Goal: Task Accomplishment & Management: Complete application form

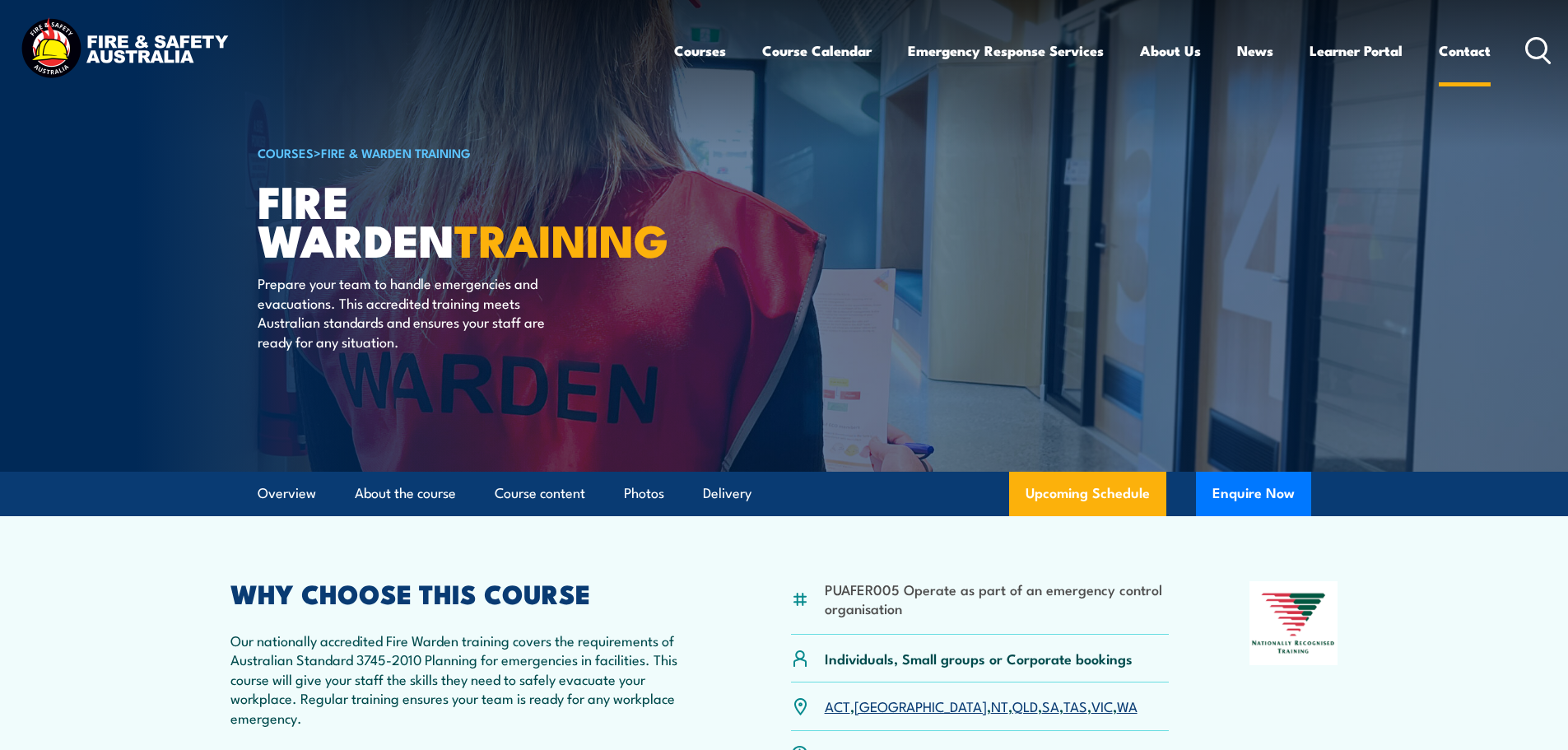
click at [1448, 53] on link "Contact" at bounding box center [1465, 50] width 52 height 44
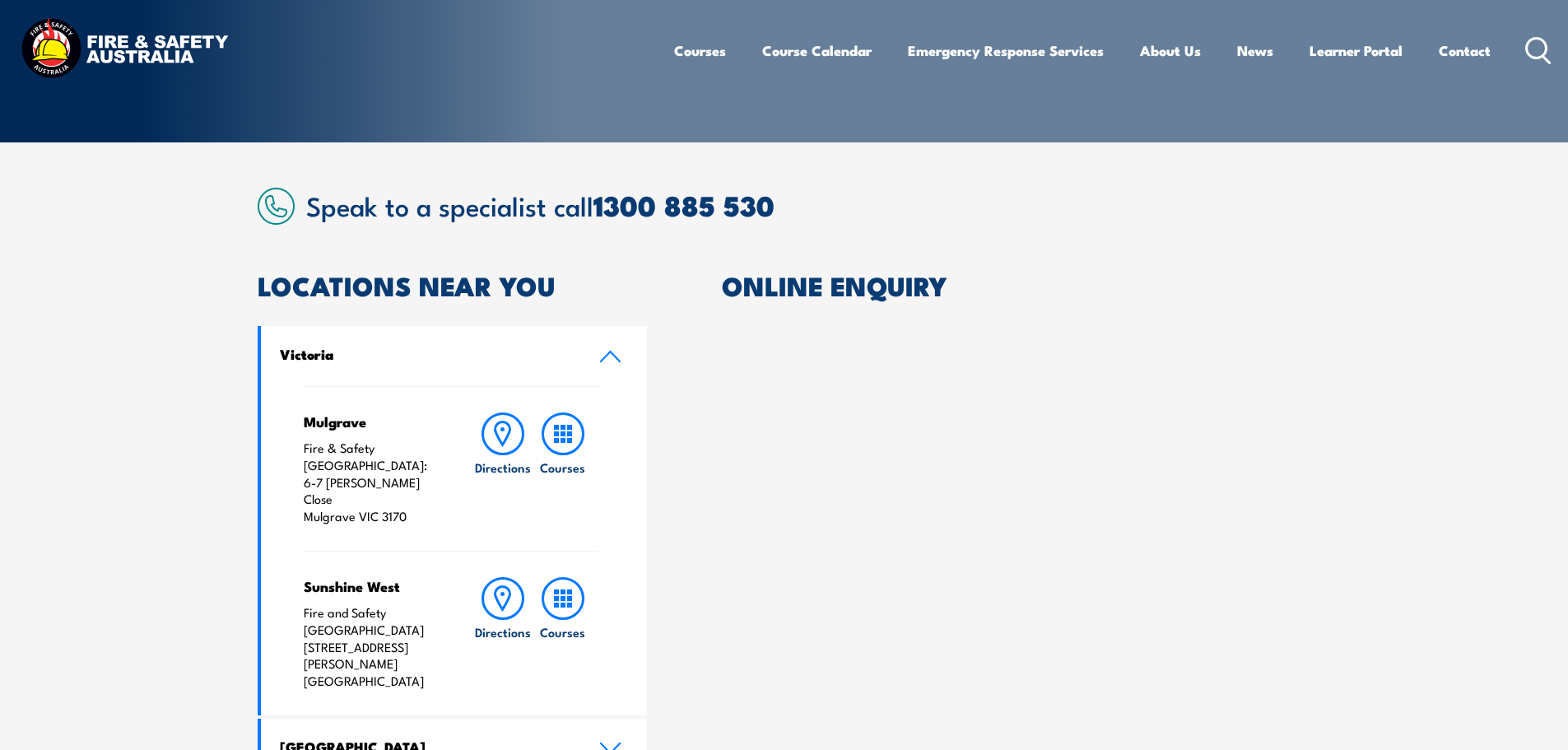
click at [826, 274] on h2 "ONLINE ENQUIRY" at bounding box center [1016, 285] width 589 height 23
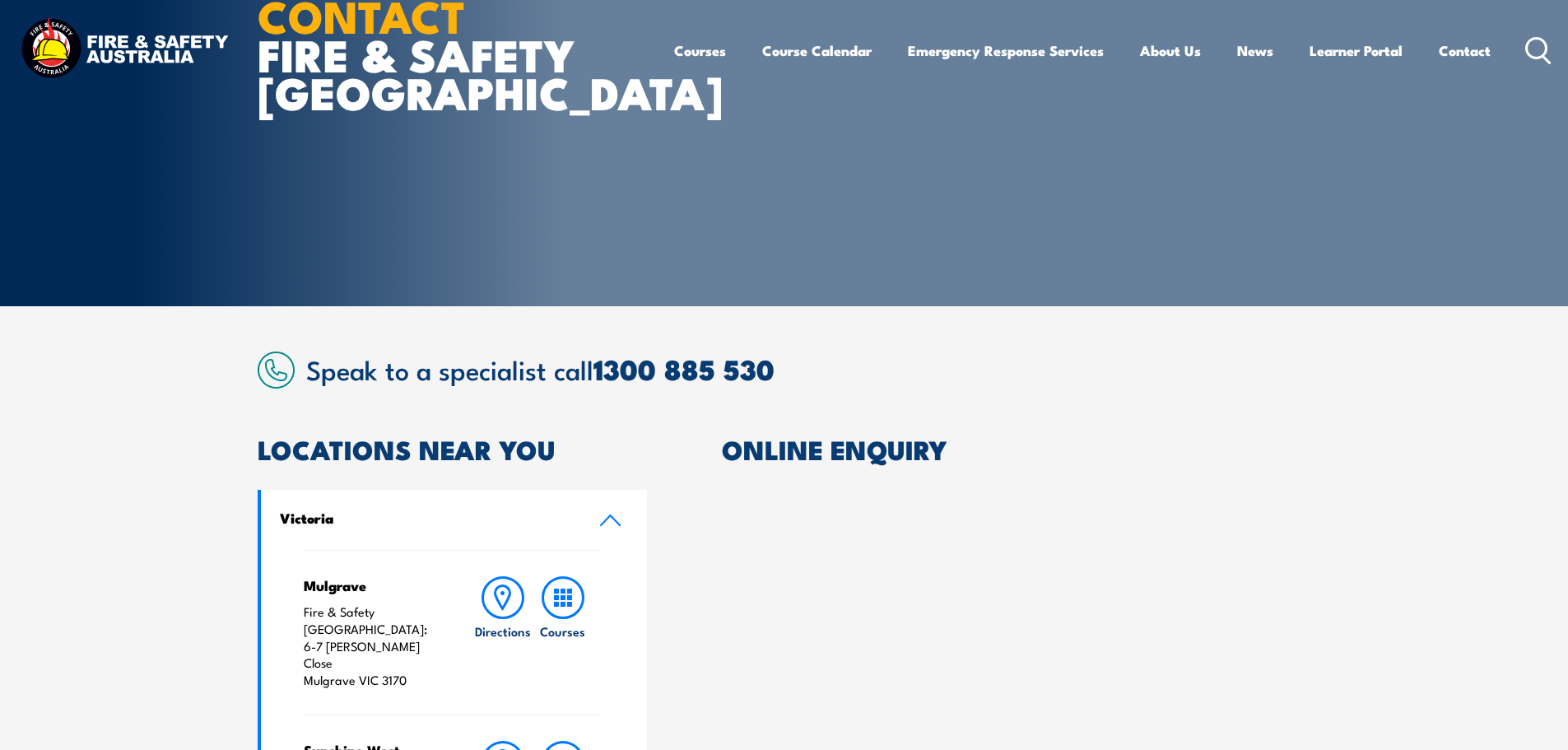
scroll to position [164, 0]
click at [760, 461] on h2 "ONLINE ENQUIRY" at bounding box center [1016, 449] width 589 height 23
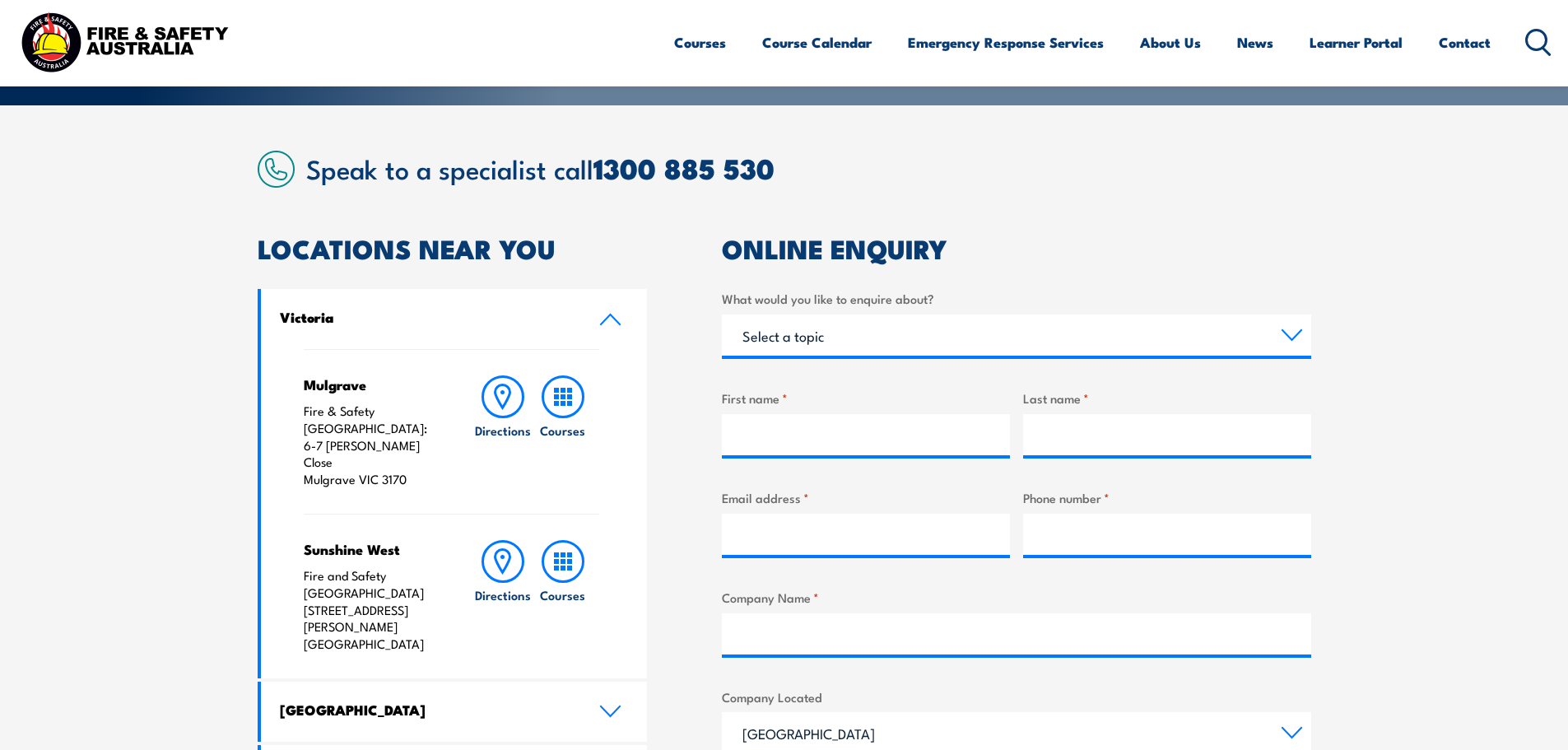
scroll to position [412, 0]
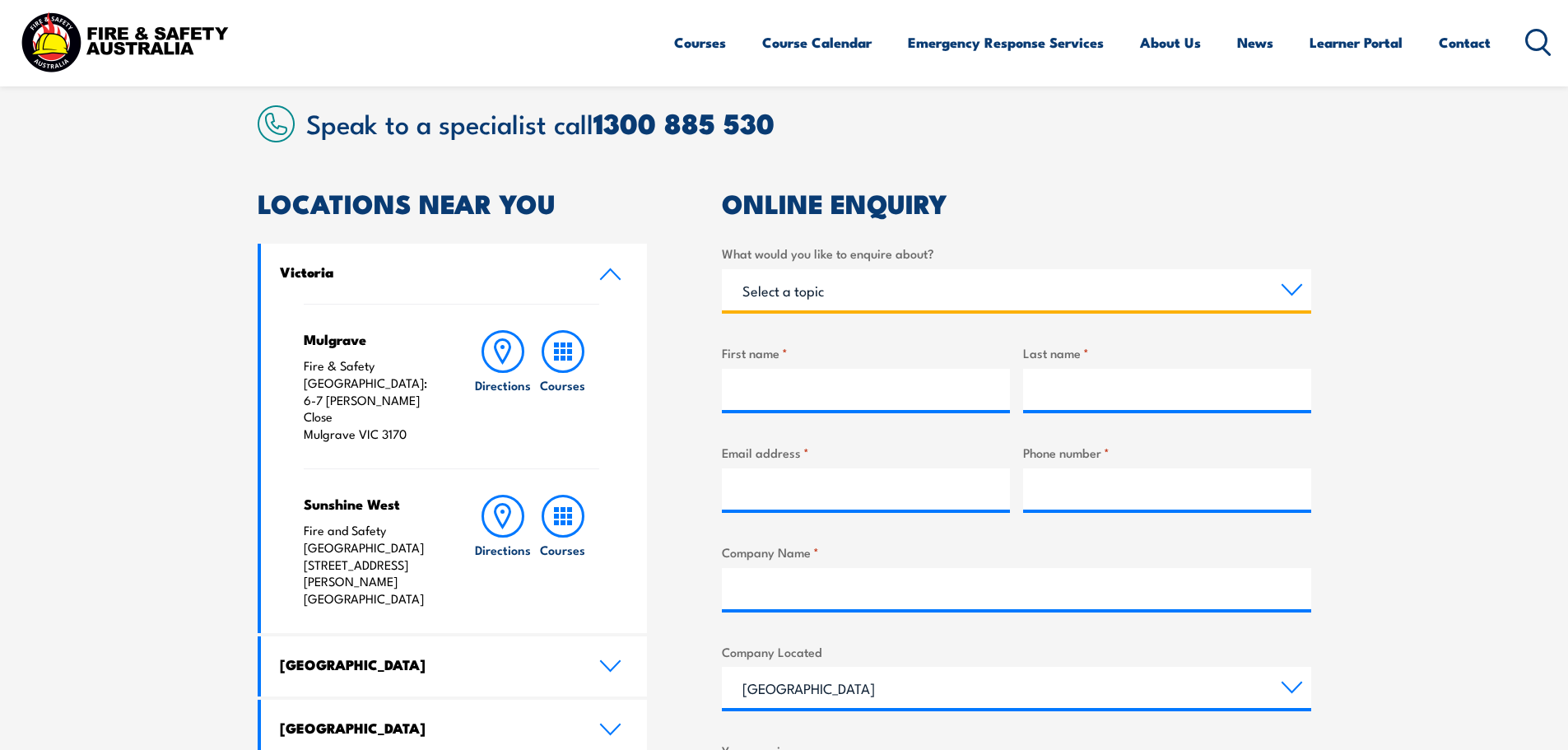
click at [857, 296] on select "Select a topic Training Emergency Response Services General Enquiry" at bounding box center [1016, 290] width 589 height 41
select select "General Enquiry"
click at [721, 270] on select "Select a topic Training Emergency Response Services General Enquiry" at bounding box center [1016, 290] width 589 height 41
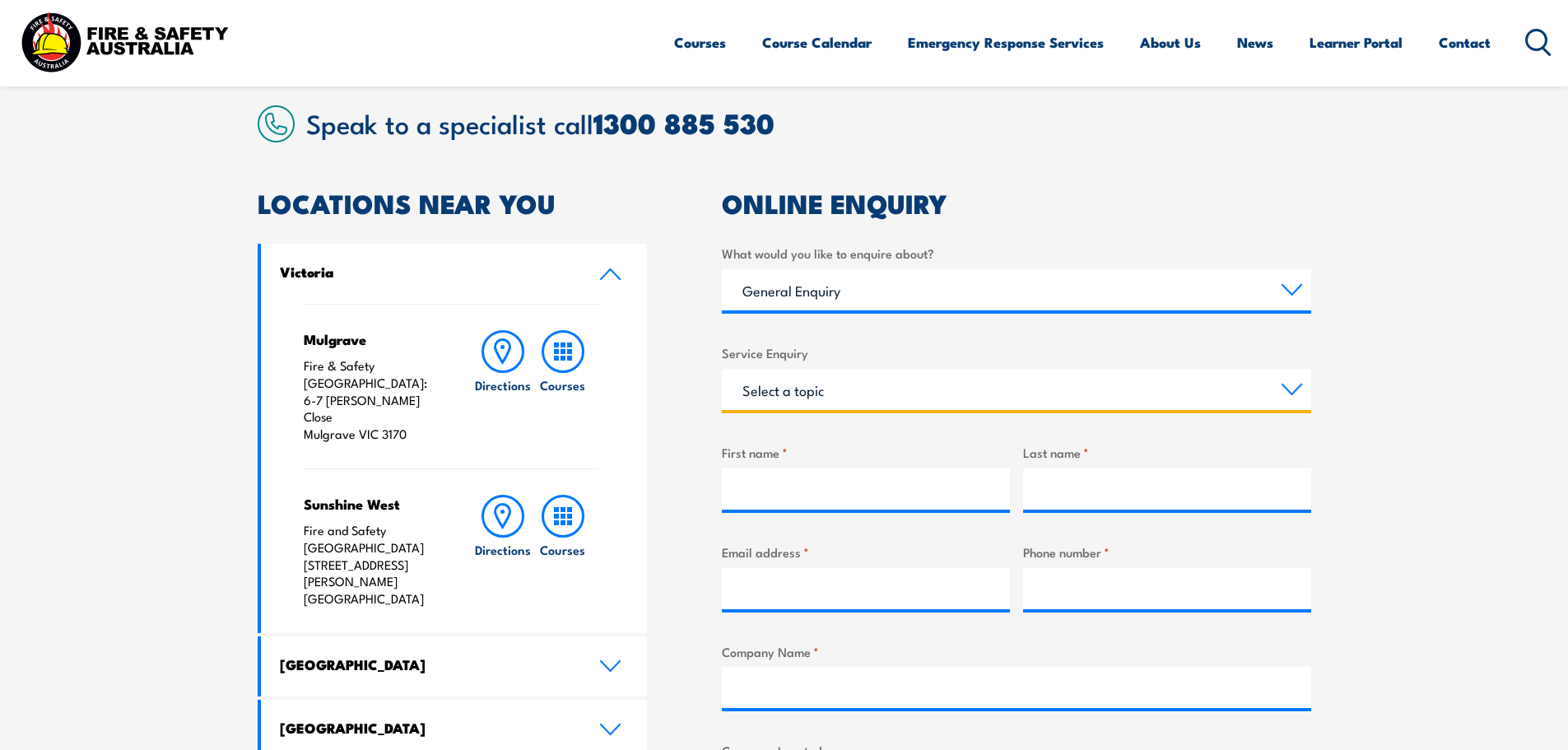
click at [840, 394] on select "Select a topic Assistance in completing an online enrolment booking Request a c…" at bounding box center [1016, 388] width 589 height 41
select select "Other"
click at [721, 368] on select "Select a topic Assistance in completing an online enrolment booking Request a c…" at bounding box center [1016, 388] width 589 height 41
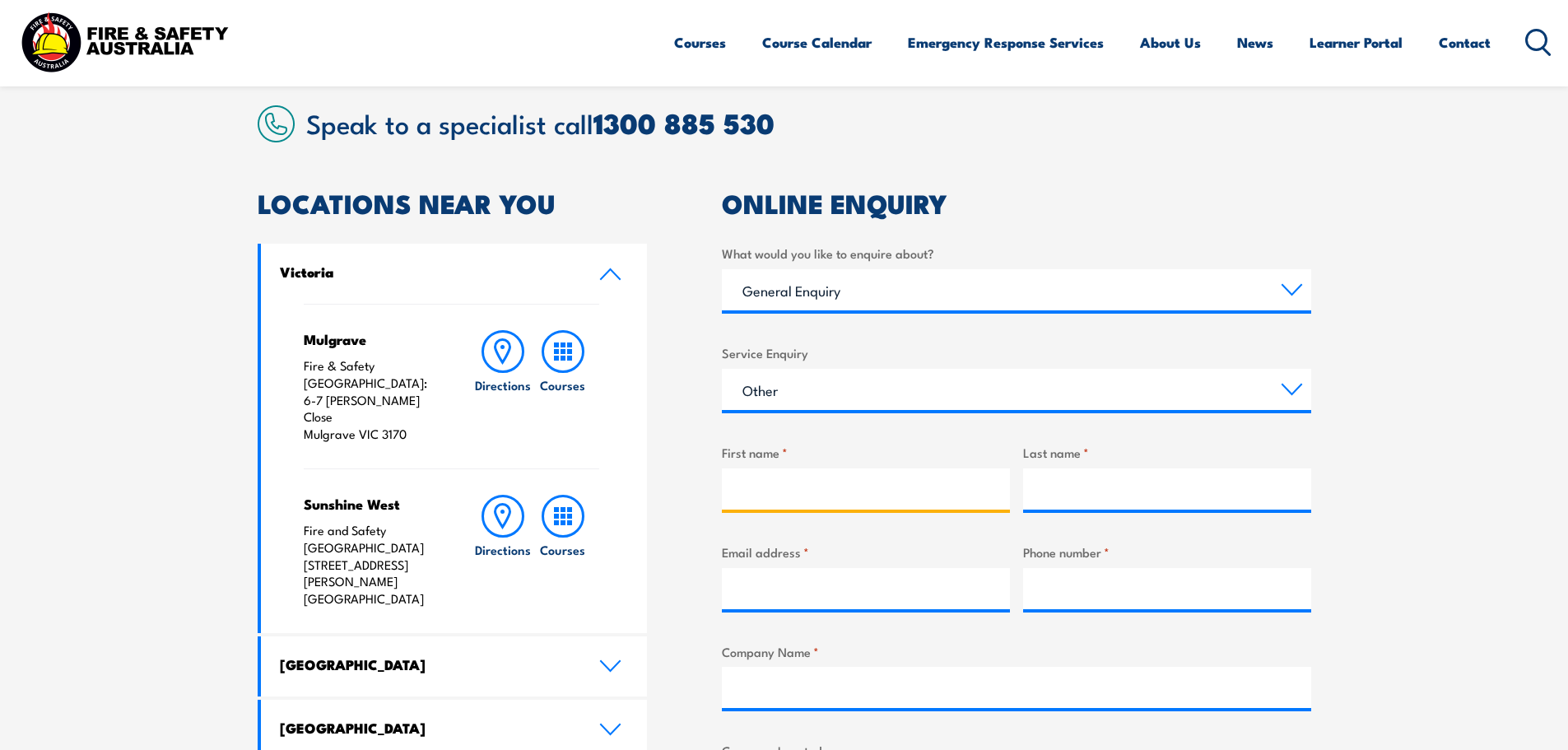
click at [864, 488] on input "First name *" at bounding box center [865, 488] width 288 height 41
type input "Ana"
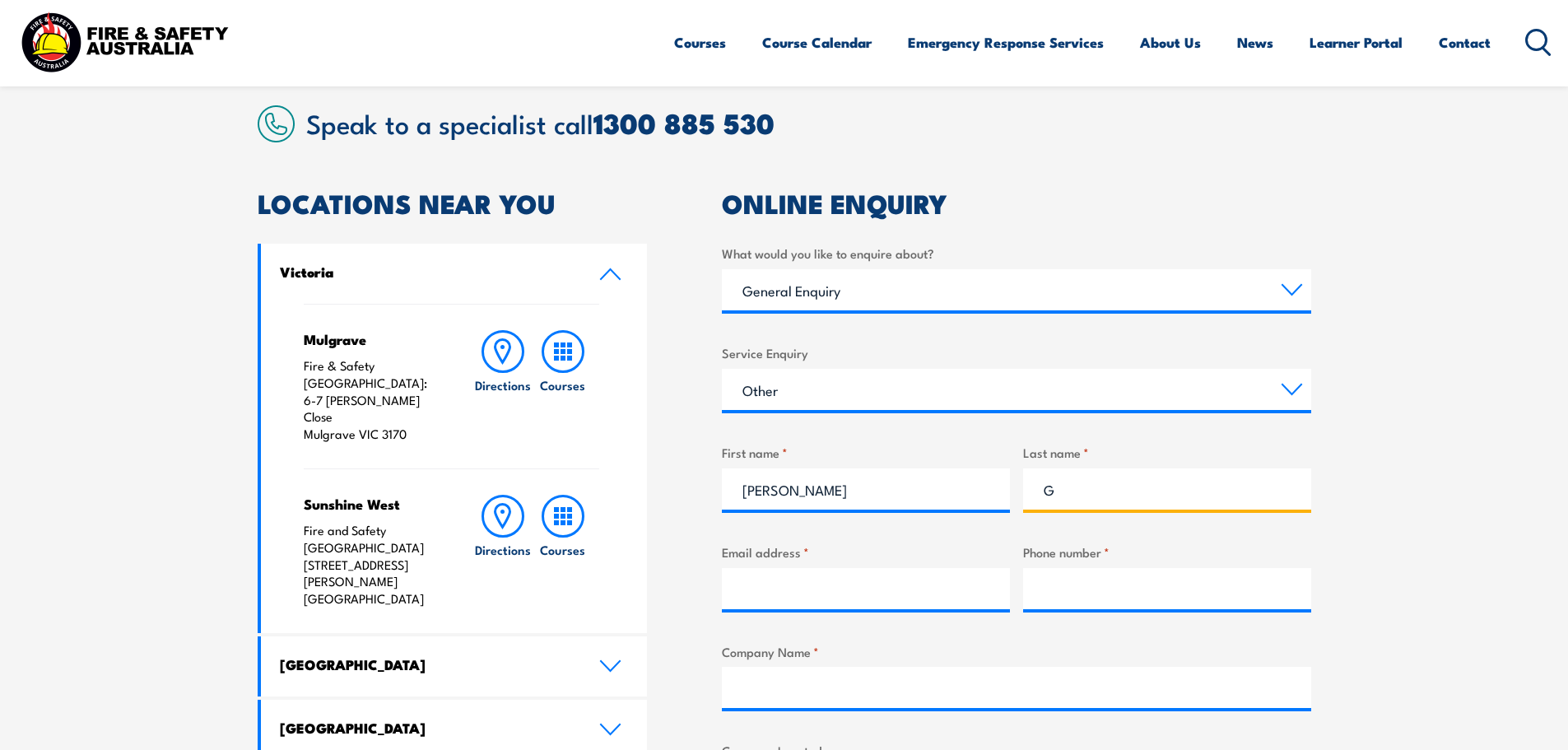
type input "G"
click at [816, 574] on input "Email address *" at bounding box center [865, 588] width 288 height 41
paste input "ohsmanager@wammco.com.au"
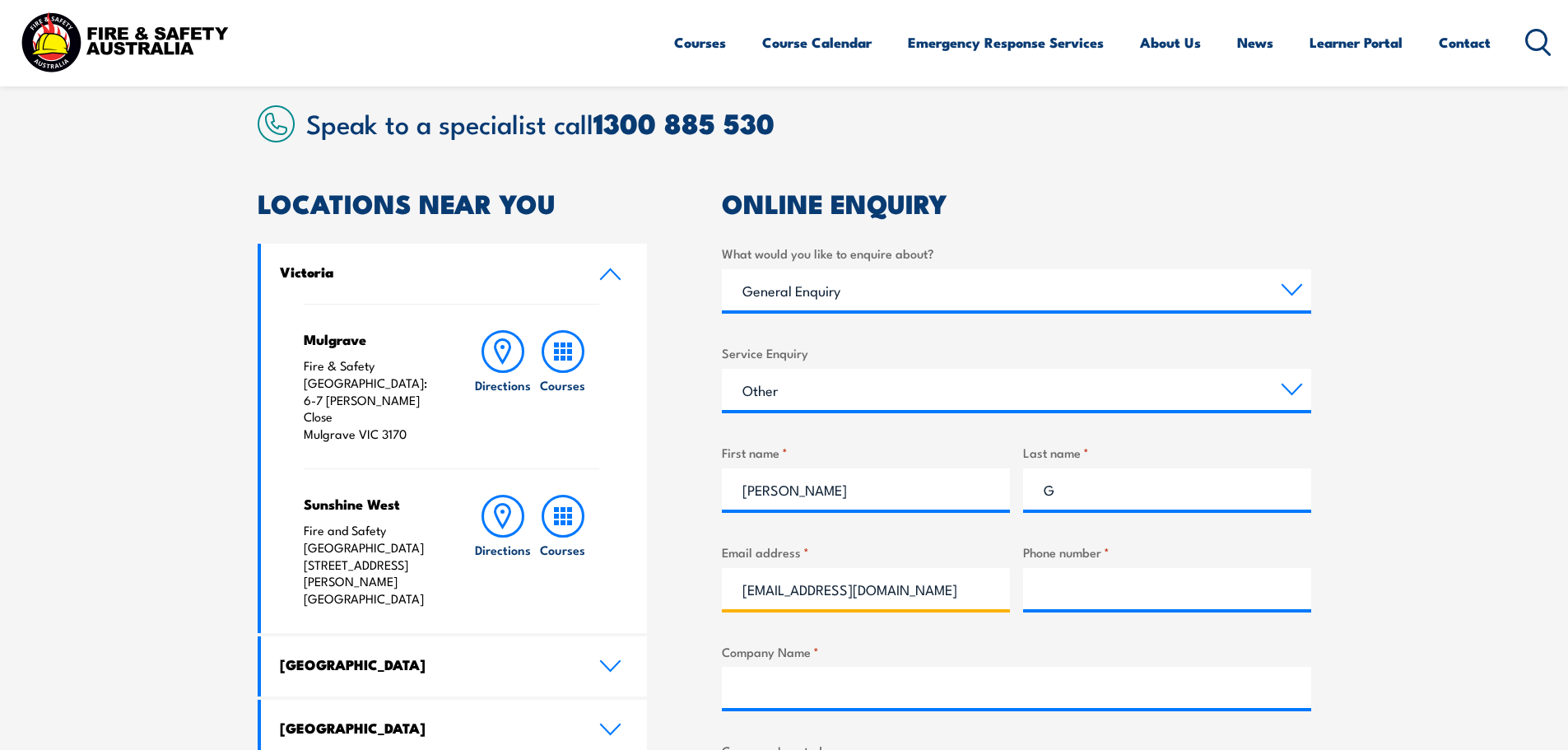
type input "ohsmanager@wammco.com.au"
click at [1066, 582] on input "Phone number *" at bounding box center [1167, 588] width 288 height 41
paste input "08 98219028"
type input "08 98219028"
click at [1065, 676] on input "Company Name *" at bounding box center [1016, 686] width 589 height 41
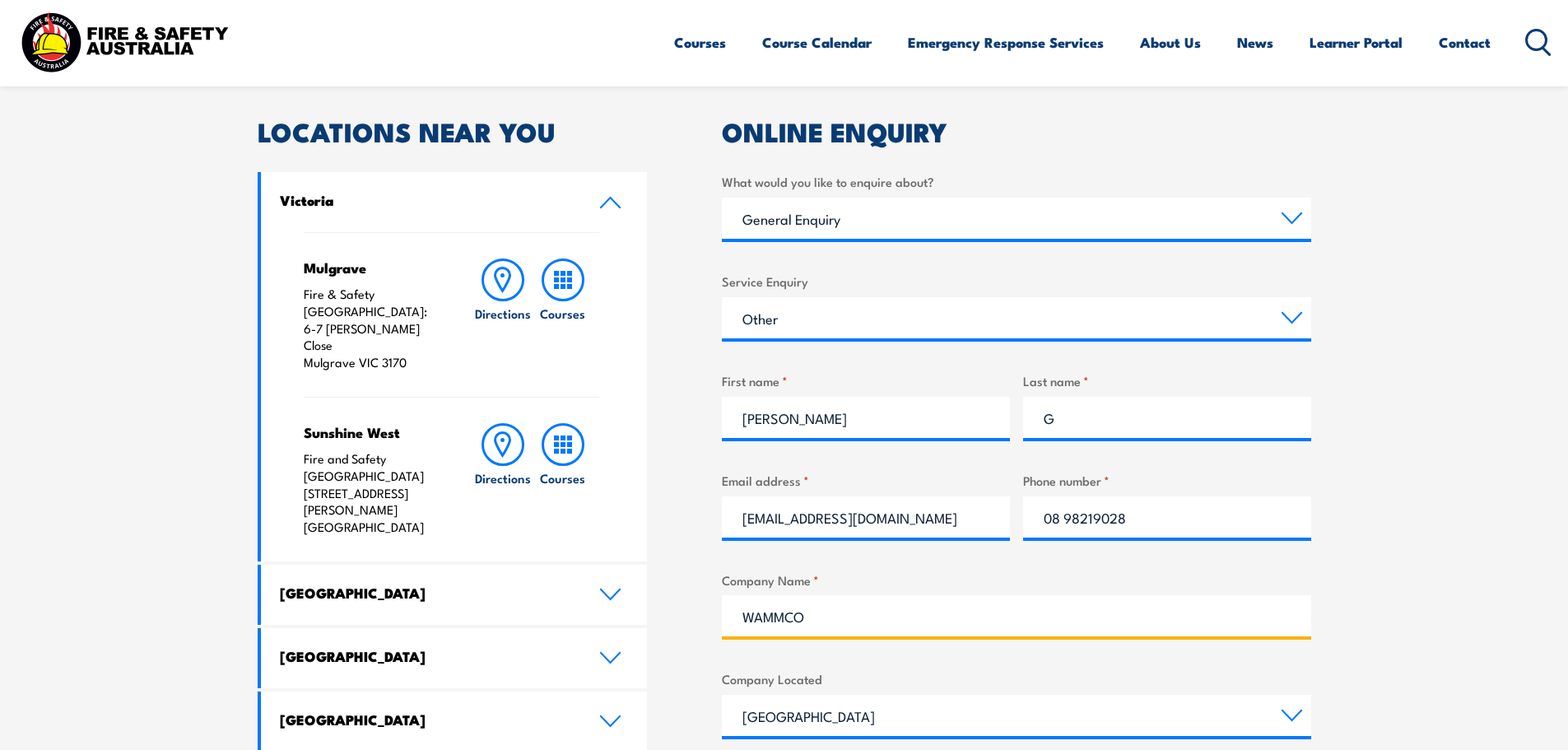
scroll to position [823, 0]
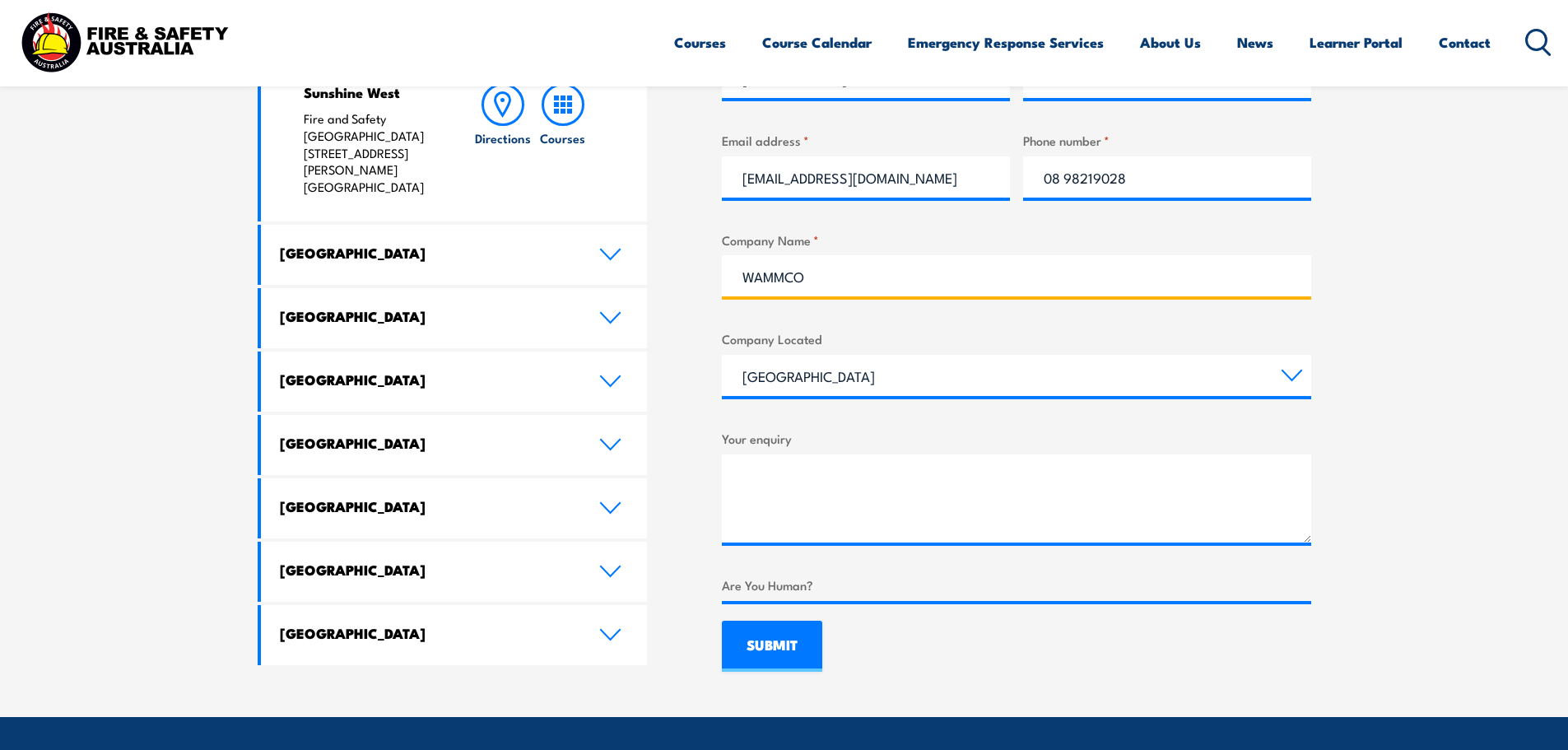
type input "WAMMCO"
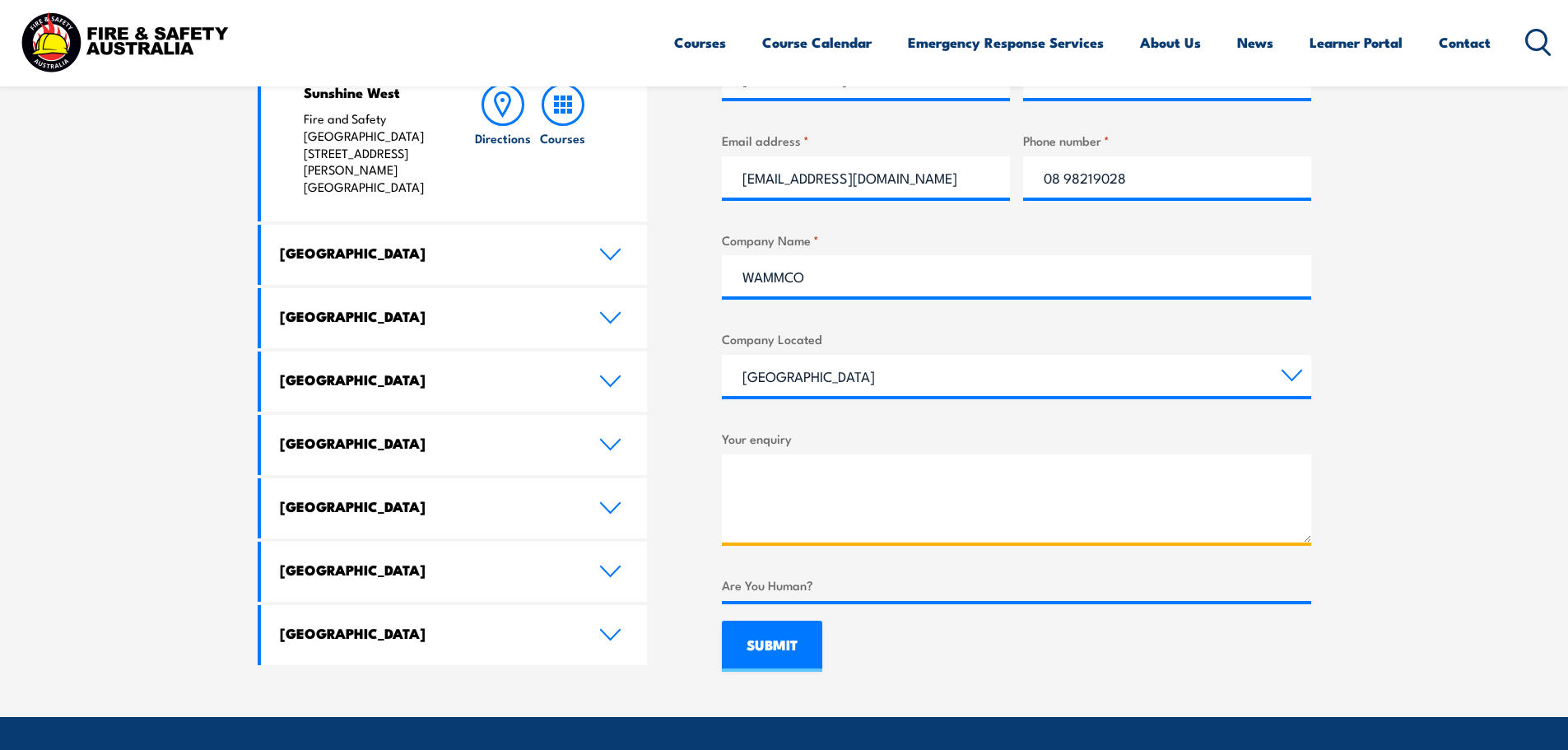
click at [894, 484] on textarea "Your enquiry" at bounding box center [1016, 498] width 589 height 88
click at [773, 461] on textarea "Your enquiry" at bounding box center [1016, 498] width 589 height 88
paste textarea "Good afternoon, I hope you're well. I’m reaching out to enquire about the follo…"
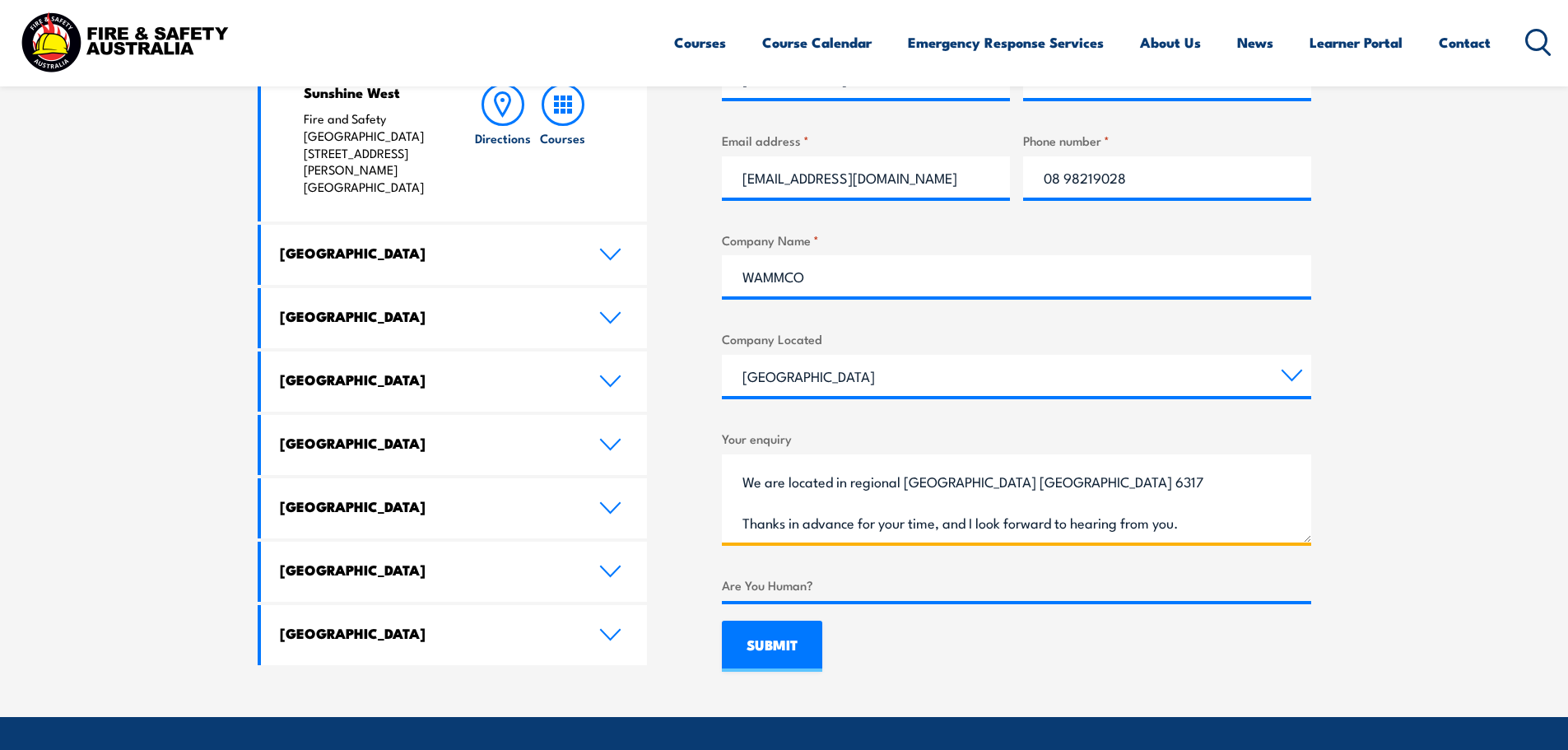
scroll to position [906, 0]
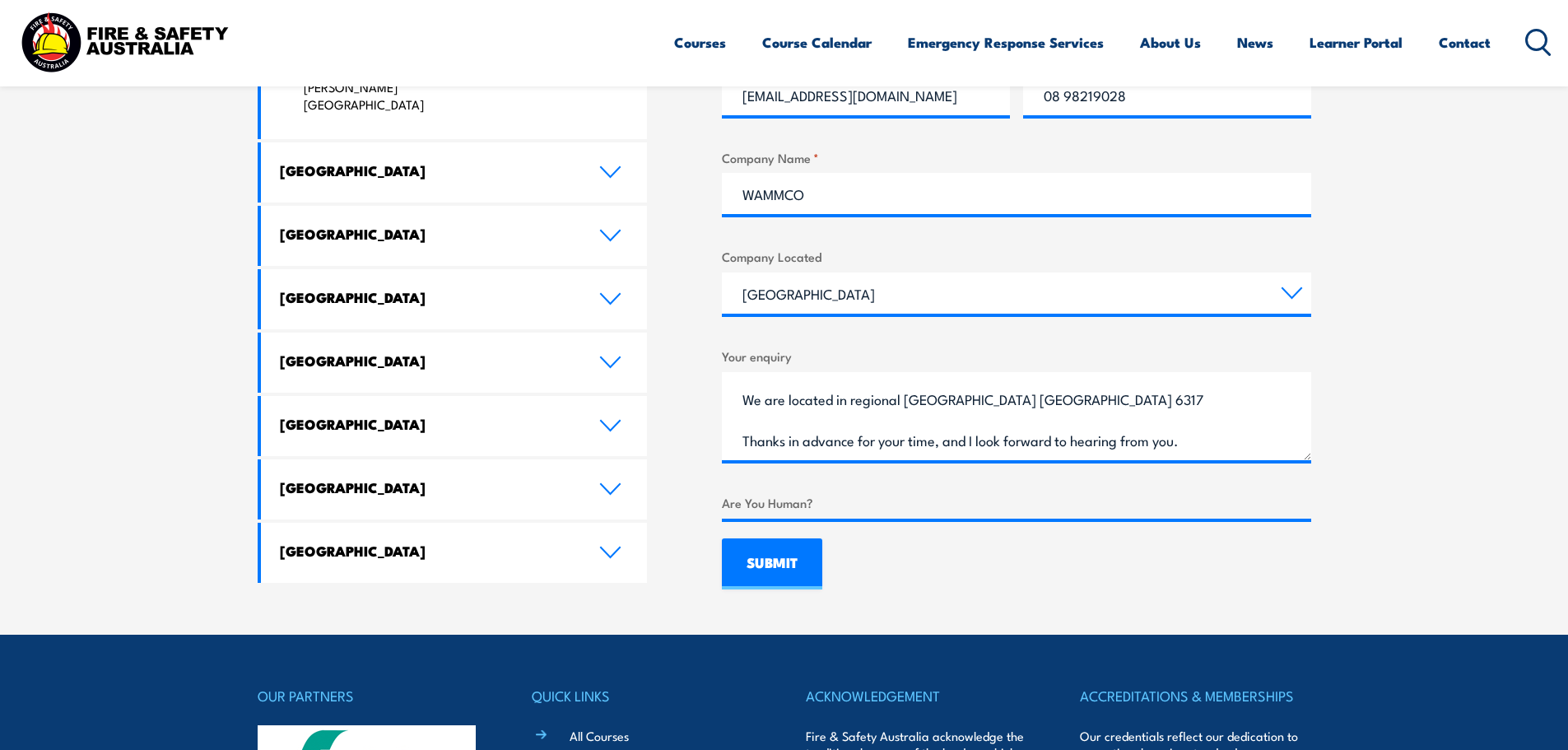
click at [808, 500] on label "Are You Human?" at bounding box center [1016, 502] width 589 height 19
click at [808, 505] on label "Are You Human?" at bounding box center [1016, 502] width 589 height 19
click at [827, 505] on label "Are You Human?" at bounding box center [1016, 502] width 589 height 19
click at [798, 497] on label "Are You Human?" at bounding box center [1016, 502] width 589 height 19
click at [798, 498] on label "Are You Human?" at bounding box center [1016, 502] width 589 height 19
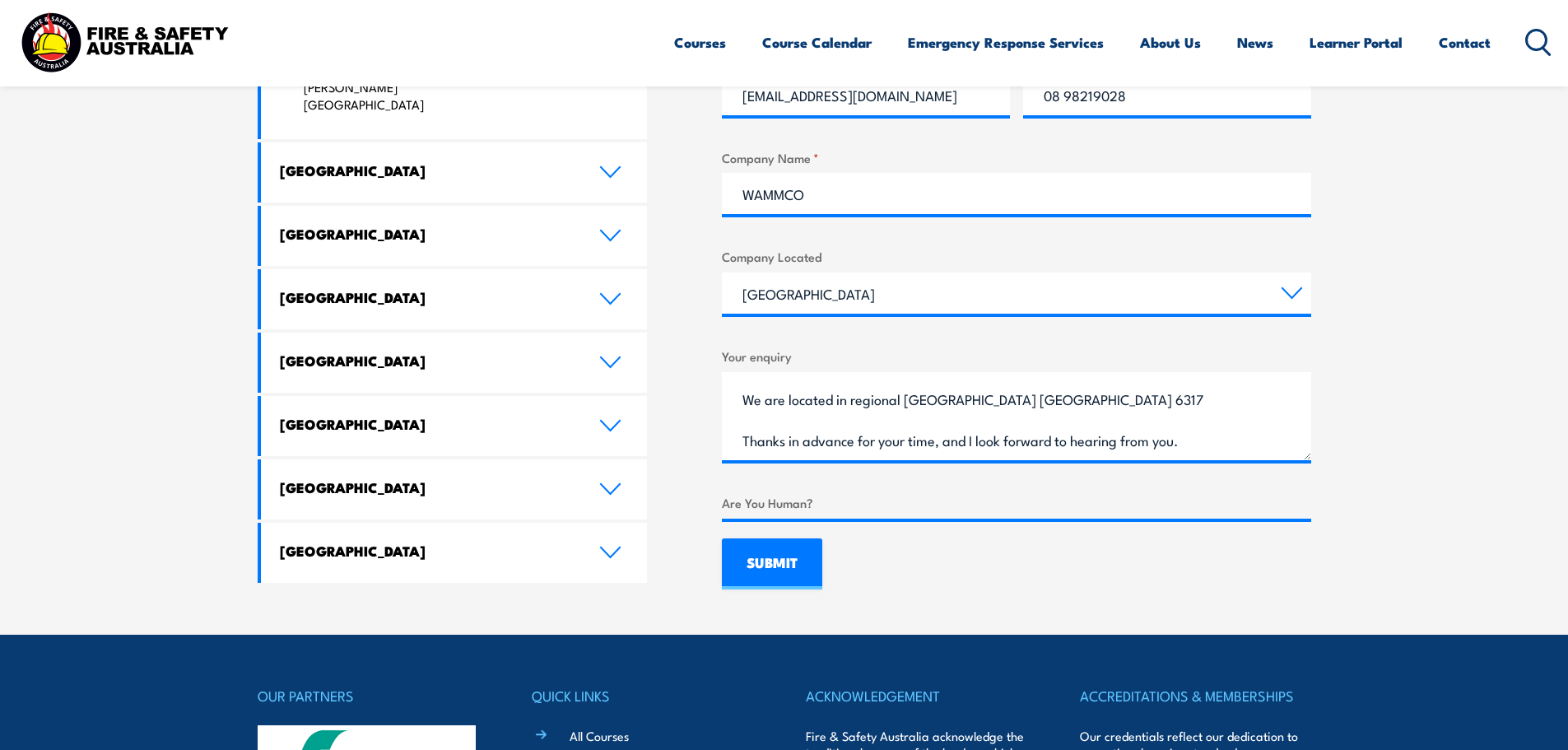
click at [829, 497] on label "Are You Human?" at bounding box center [1016, 502] width 589 height 19
click at [802, 503] on label "Are You Human?" at bounding box center [1016, 502] width 589 height 19
click at [795, 512] on div "Are You Human?" at bounding box center [1016, 505] width 589 height 26
click at [829, 501] on label "Are You Human?" at bounding box center [1016, 502] width 589 height 19
click at [817, 507] on label "Are You Human?" at bounding box center [1016, 502] width 589 height 19
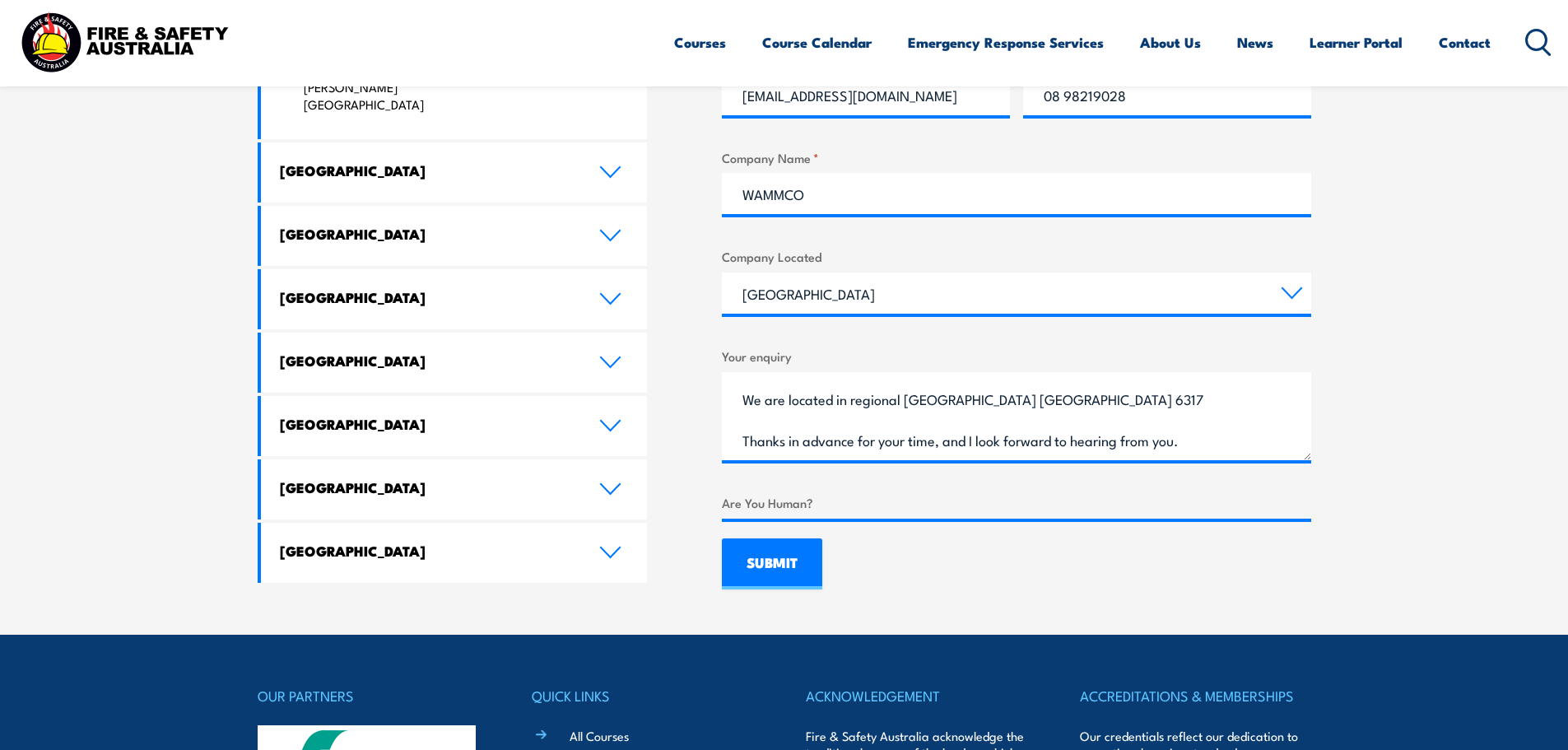
click at [791, 506] on label "Are You Human?" at bounding box center [1016, 502] width 589 height 19
click at [752, 503] on label "Are You Human?" at bounding box center [1016, 502] width 589 height 19
click at [701, 511] on div "LOCATIONS NEAR YOU Victoria Mulgrave Fire & Safety Australia: 6-7 Hartnett Clos…" at bounding box center [784, 143] width 1054 height 892
drag, startPoint x: 724, startPoint y: 497, endPoint x: 874, endPoint y: 503, distance: 150.1
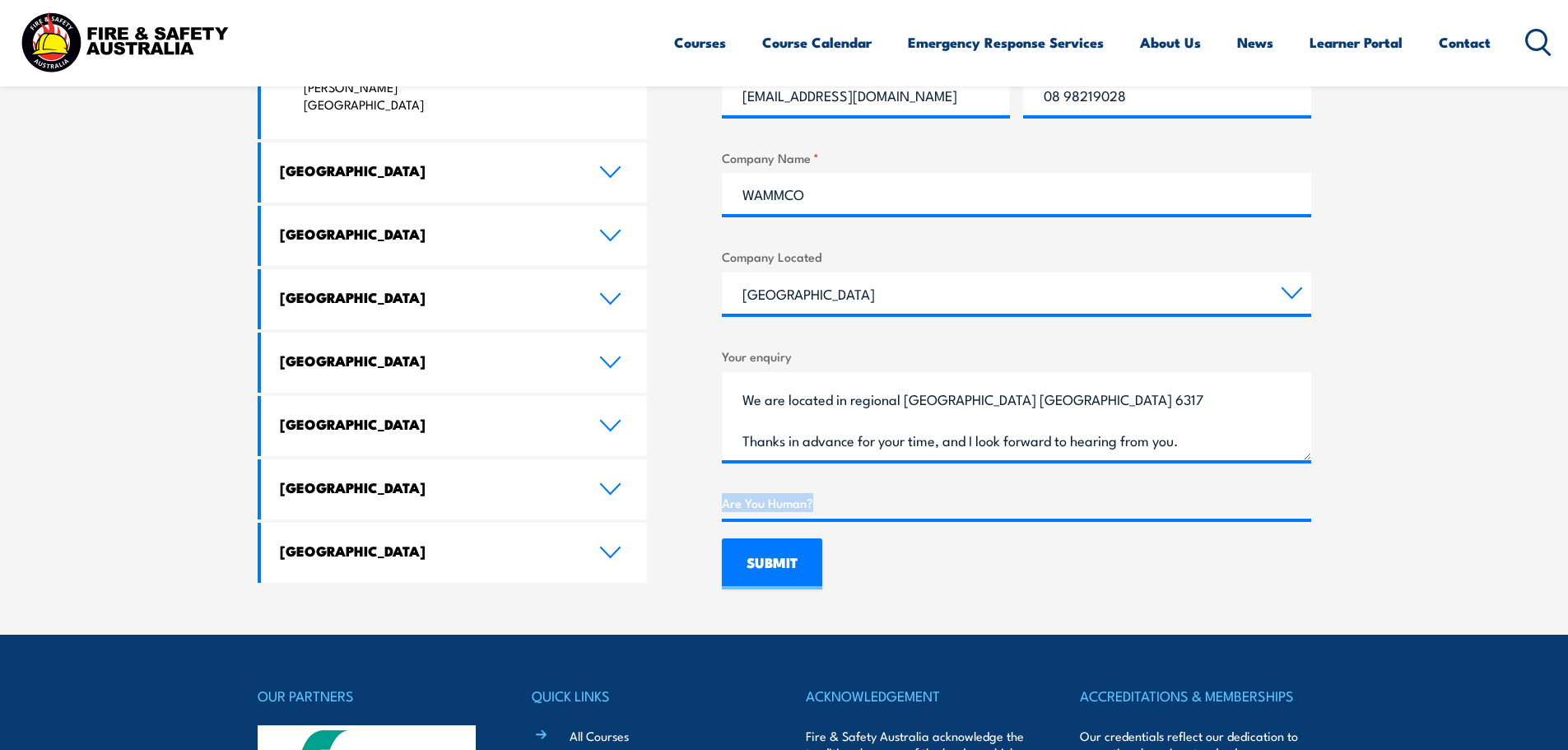
click at [874, 503] on label "Are You Human?" at bounding box center [1016, 502] width 589 height 19
drag, startPoint x: 1412, startPoint y: 479, endPoint x: 1320, endPoint y: 500, distance: 94.4
click at [1390, 484] on section "Speak to a specialist call 1300 885 530 LOCATIONS NEAR YOU Victoria Mulgrave Fi…" at bounding box center [784, 100] width 1568 height 1068
click at [1234, 507] on label "Are You Human?" at bounding box center [1016, 502] width 589 height 19
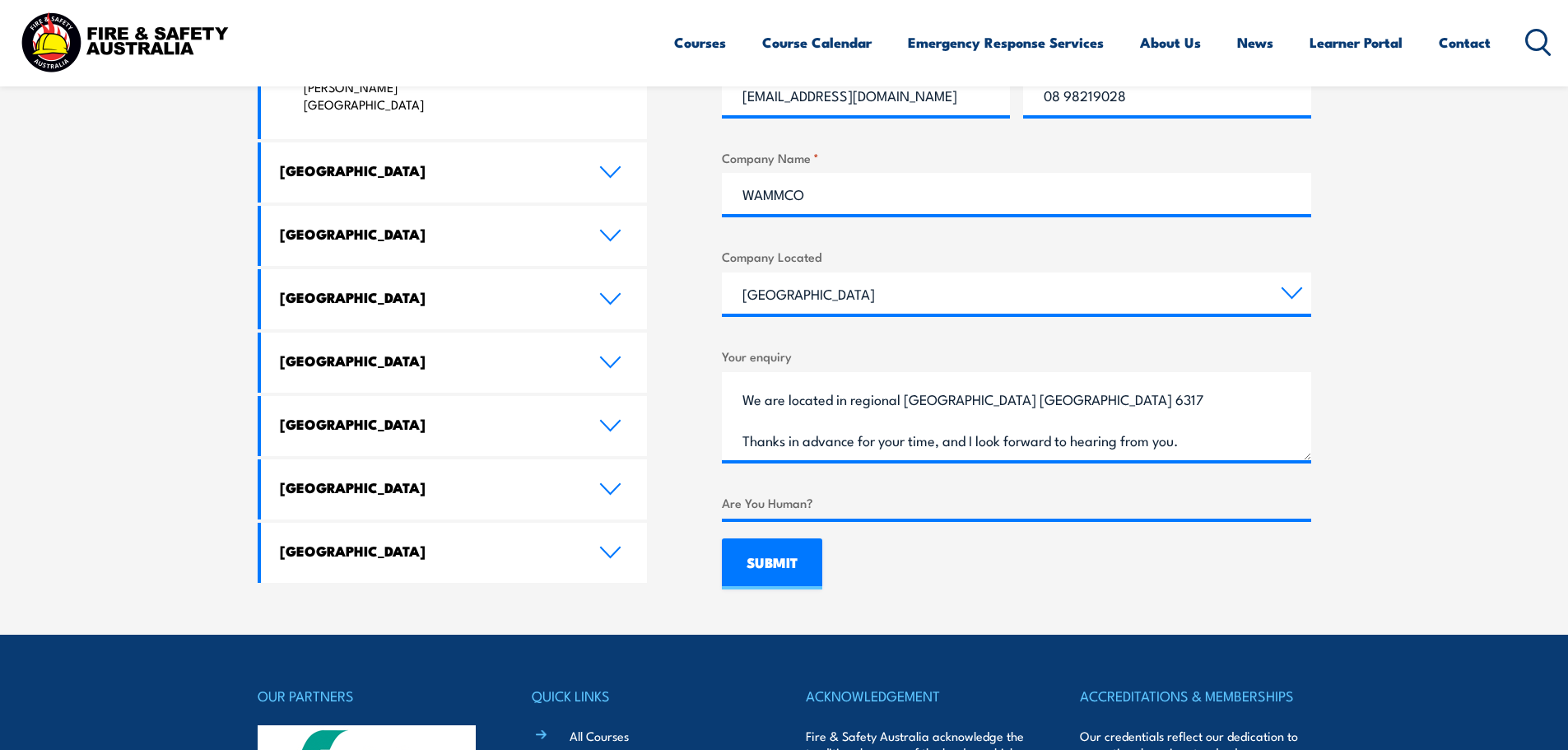
click at [1232, 508] on label "Are You Human?" at bounding box center [1016, 502] width 589 height 19
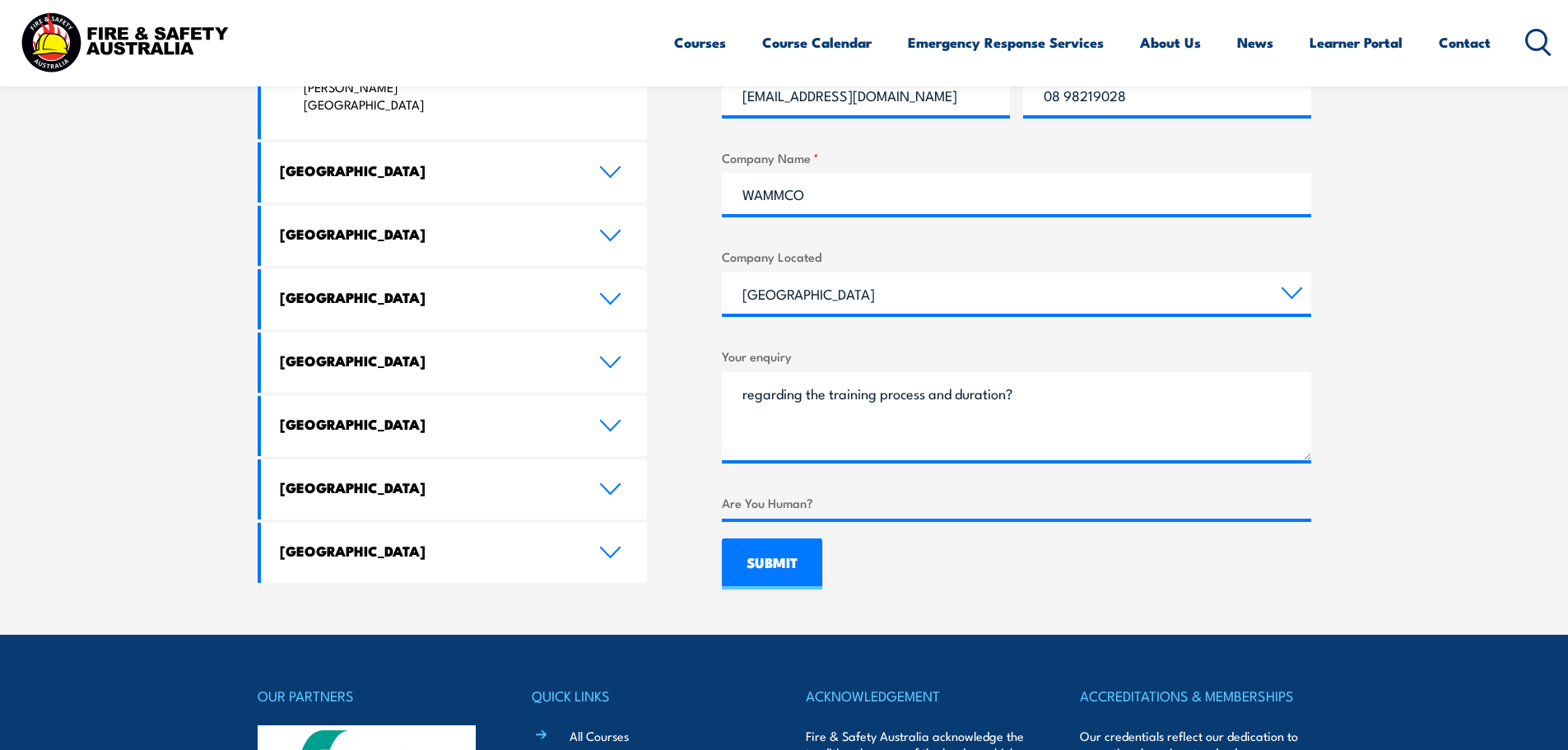
scroll to position [447, 0]
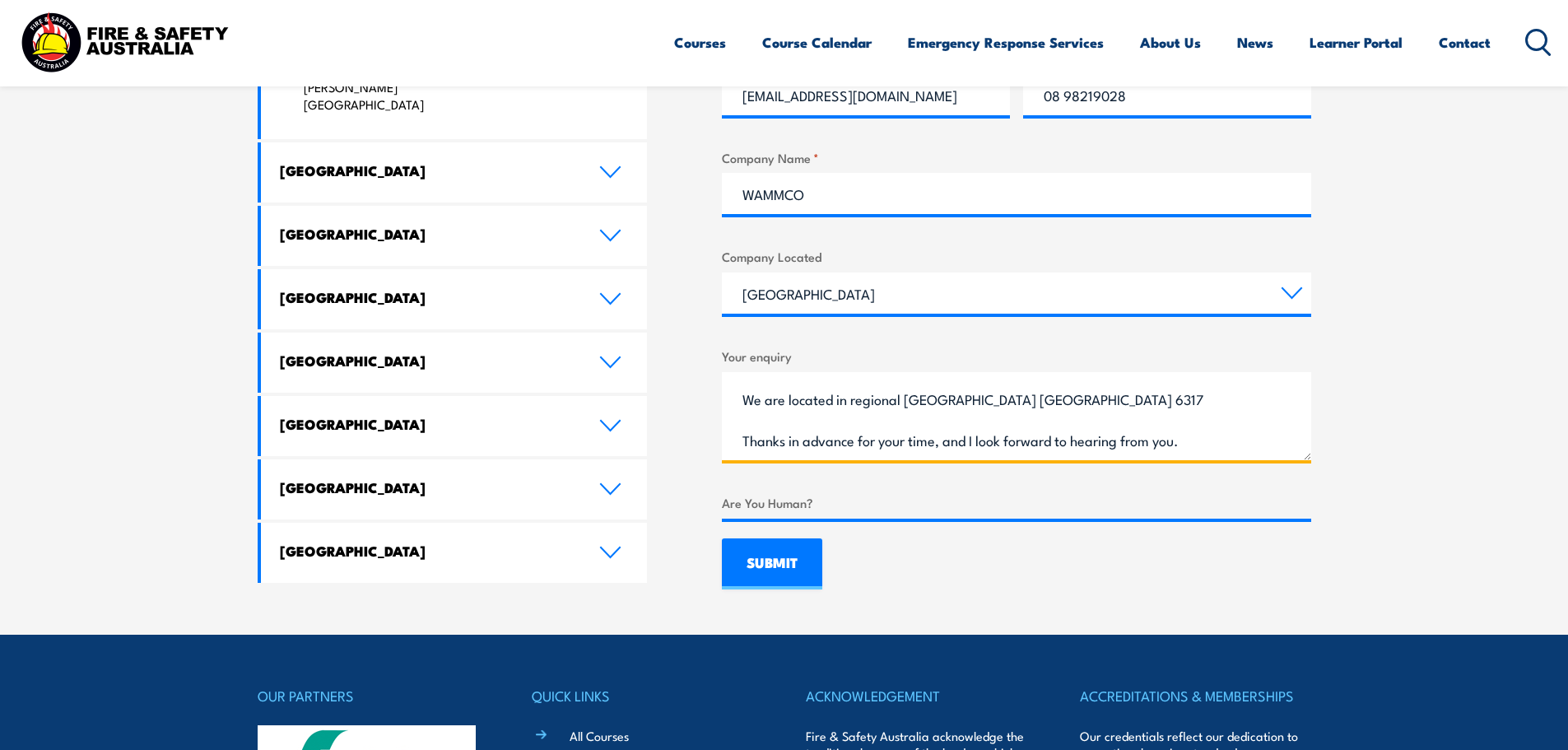
click at [1040, 439] on textarea "Good afternoon, I hope you're well. I’m reaching out to enquire about the follo…" at bounding box center [1016, 416] width 589 height 88
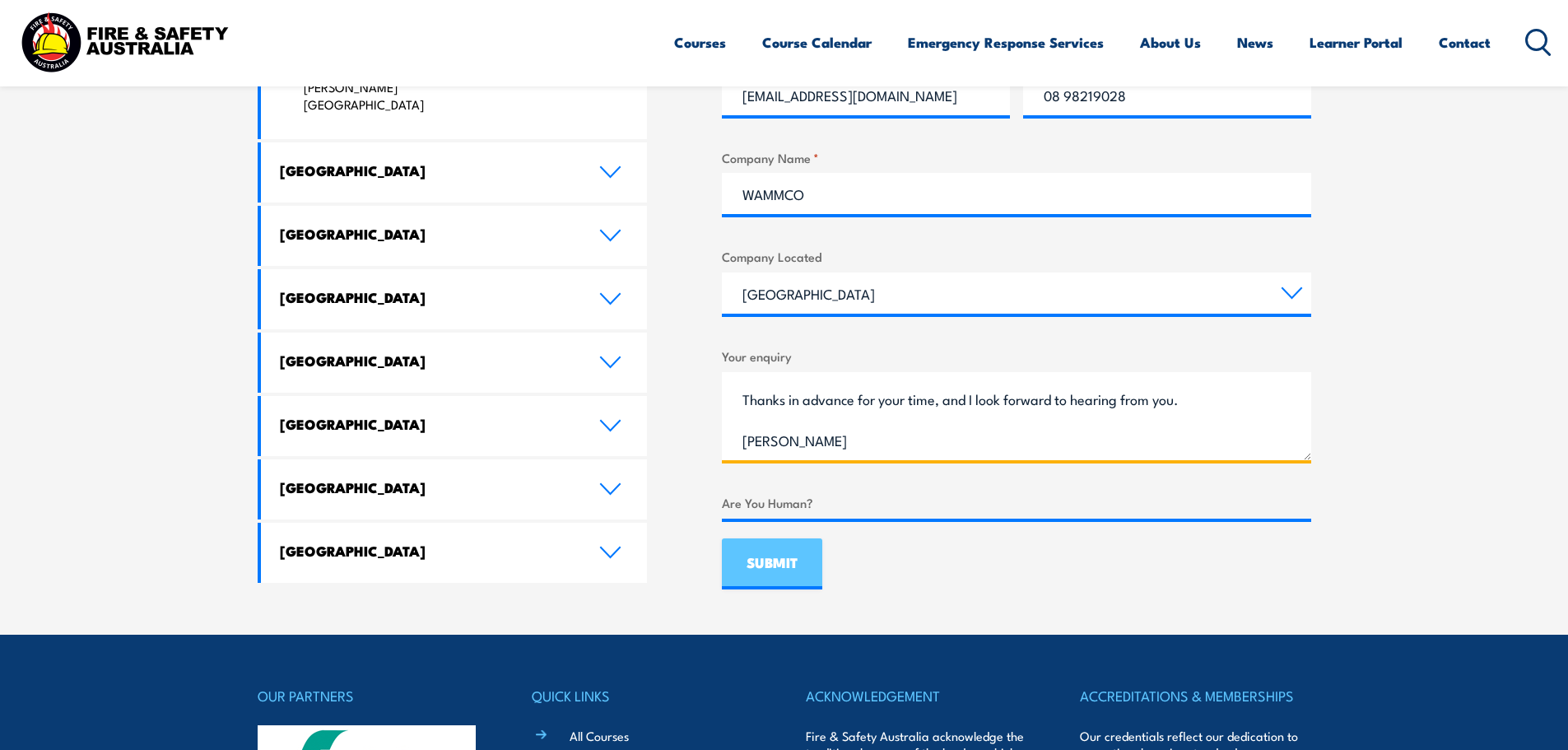
type textarea "Good afternoon, I hope you're well. I’m reaching out to enquire about the follo…"
click at [753, 558] on input "SUBMIT" at bounding box center [772, 564] width 101 height 51
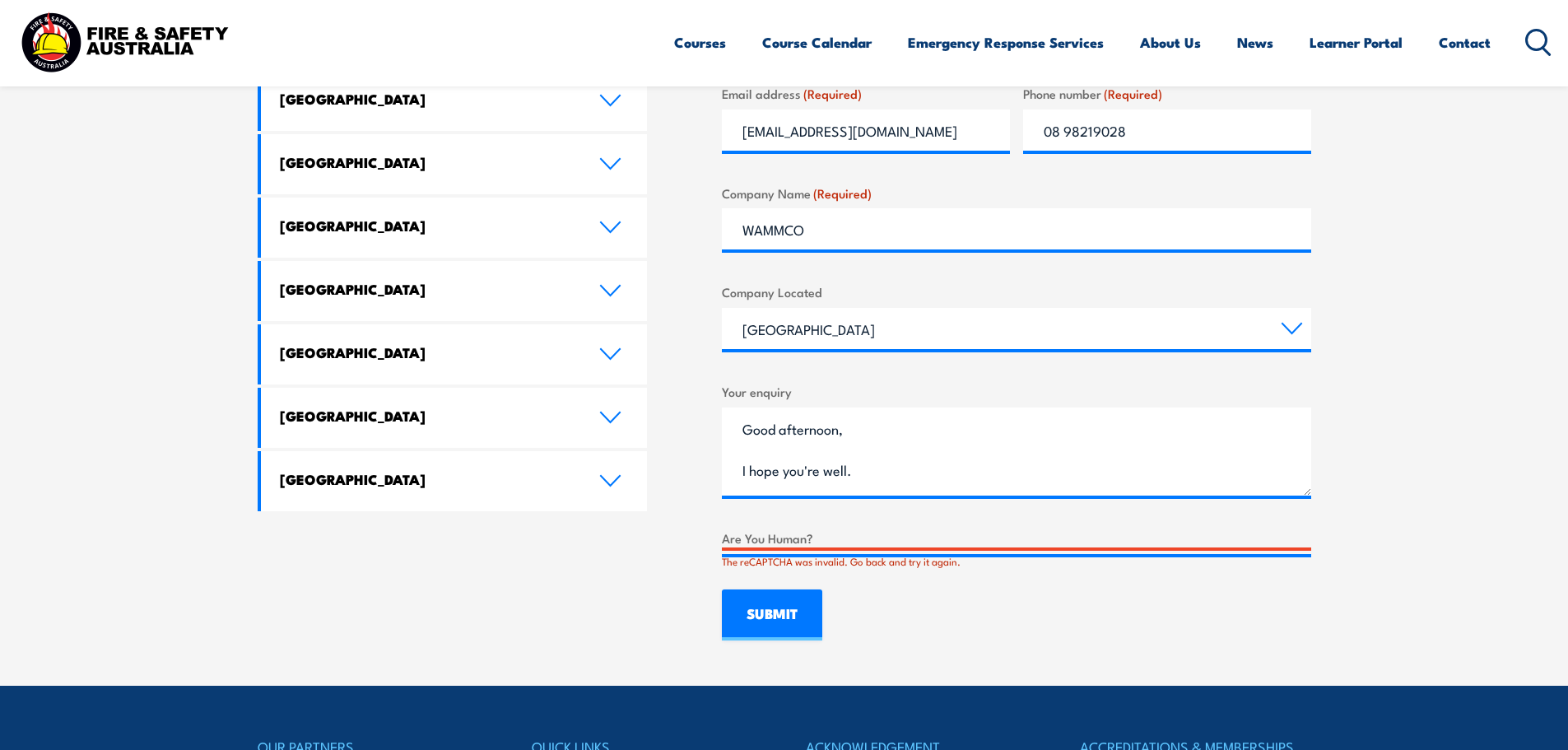
scroll to position [979, 0]
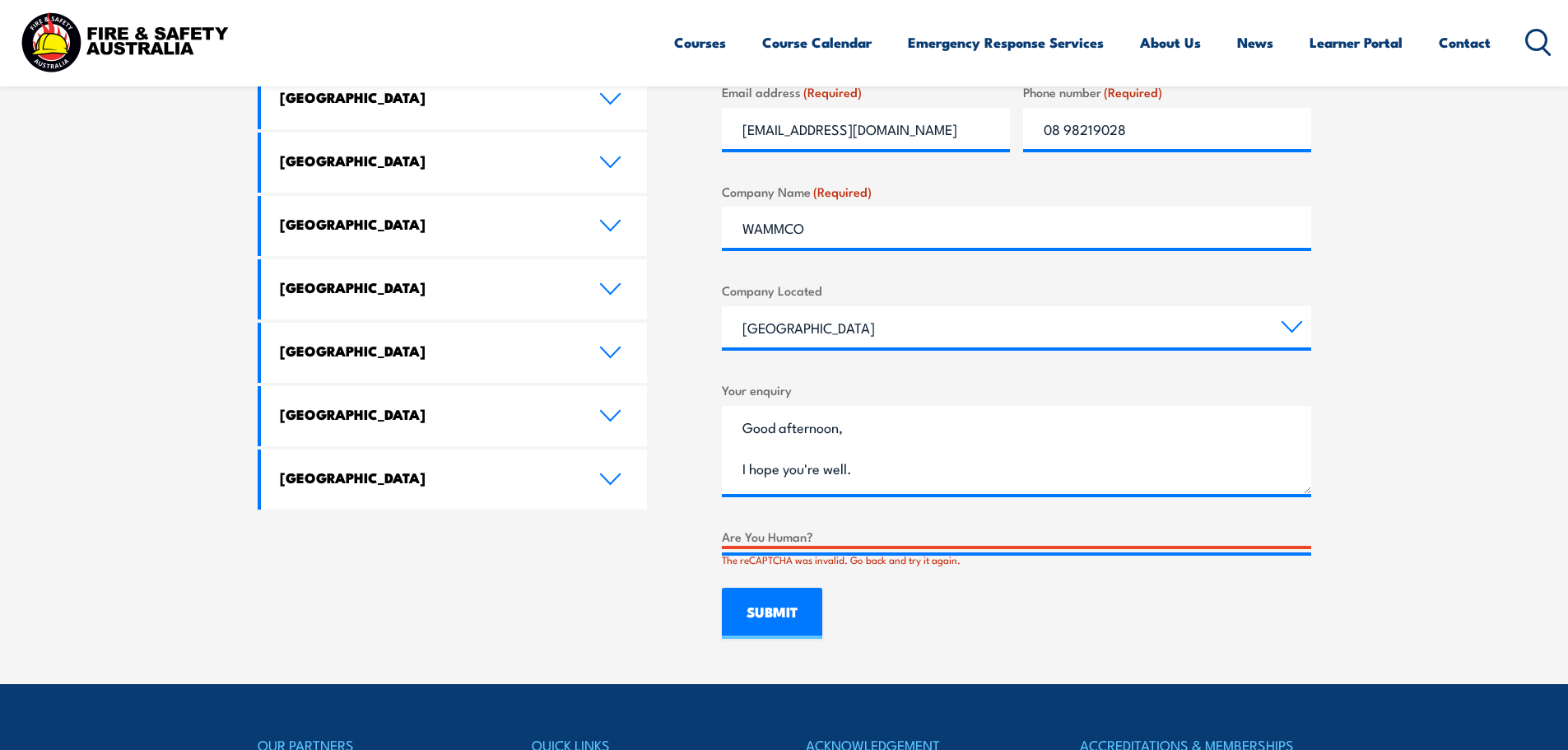
click at [906, 553] on div at bounding box center [1016, 553] width 589 height 0
click at [983, 553] on div at bounding box center [1016, 553] width 589 height 0
click at [782, 553] on div "The reCAPTCHA was invalid. Go back and try it again." at bounding box center [1016, 560] width 589 height 15
click at [753, 567] on div "The reCAPTCHA was invalid. Go back and try it again." at bounding box center [1016, 560] width 589 height 15
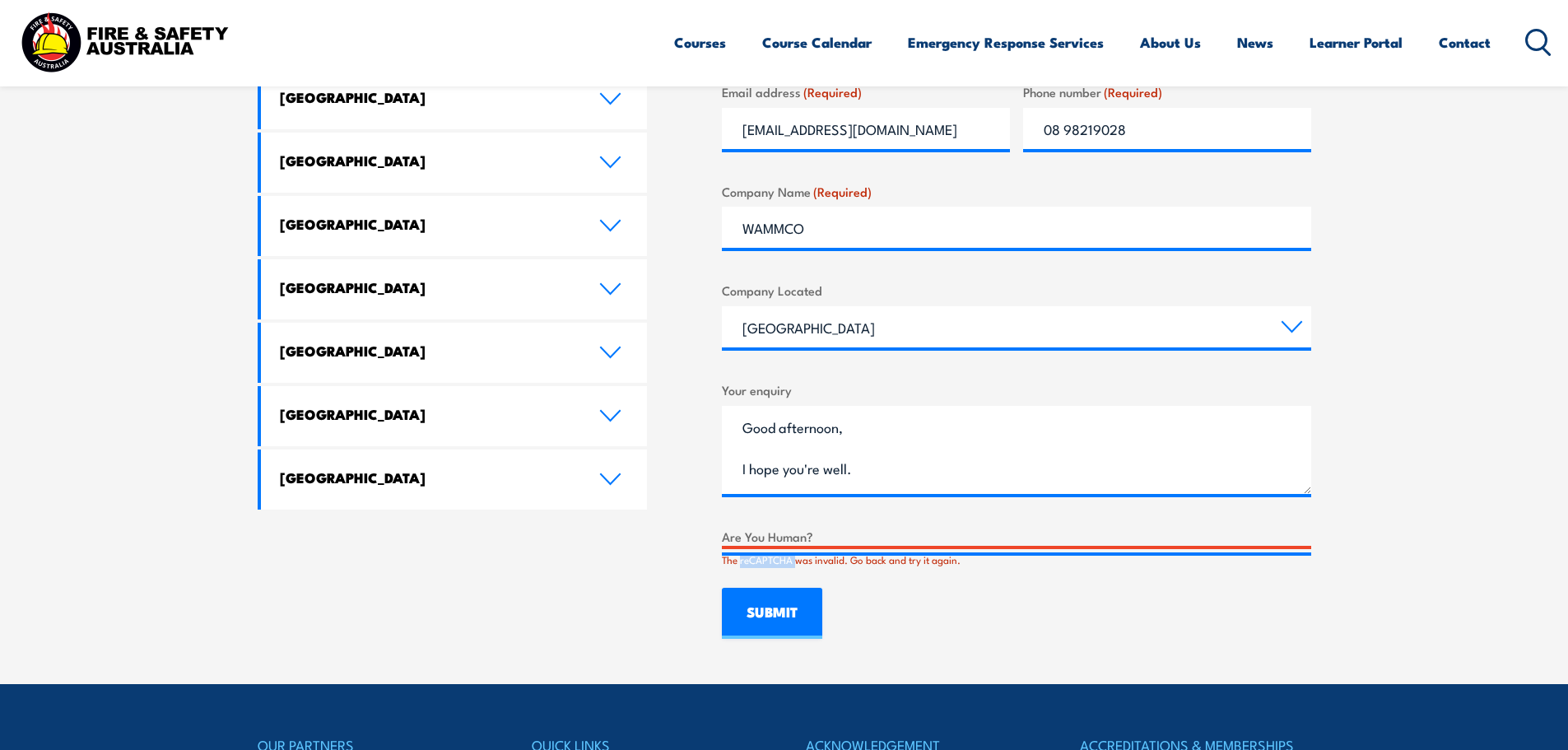
click at [754, 566] on div "The reCAPTCHA was invalid. Go back and try it again." at bounding box center [1016, 560] width 589 height 15
click at [773, 553] on div "The reCAPTCHA was invalid. Go back and try it again." at bounding box center [1016, 560] width 589 height 15
click at [774, 545] on label "Are You Human?" at bounding box center [1016, 536] width 589 height 19
click at [1316, 544] on section "Speak to a specialist call 1300 885 530 LOCATIONS NEAR YOU Victoria Mulgrave Fi…" at bounding box center [784, 88] width 1568 height 1191
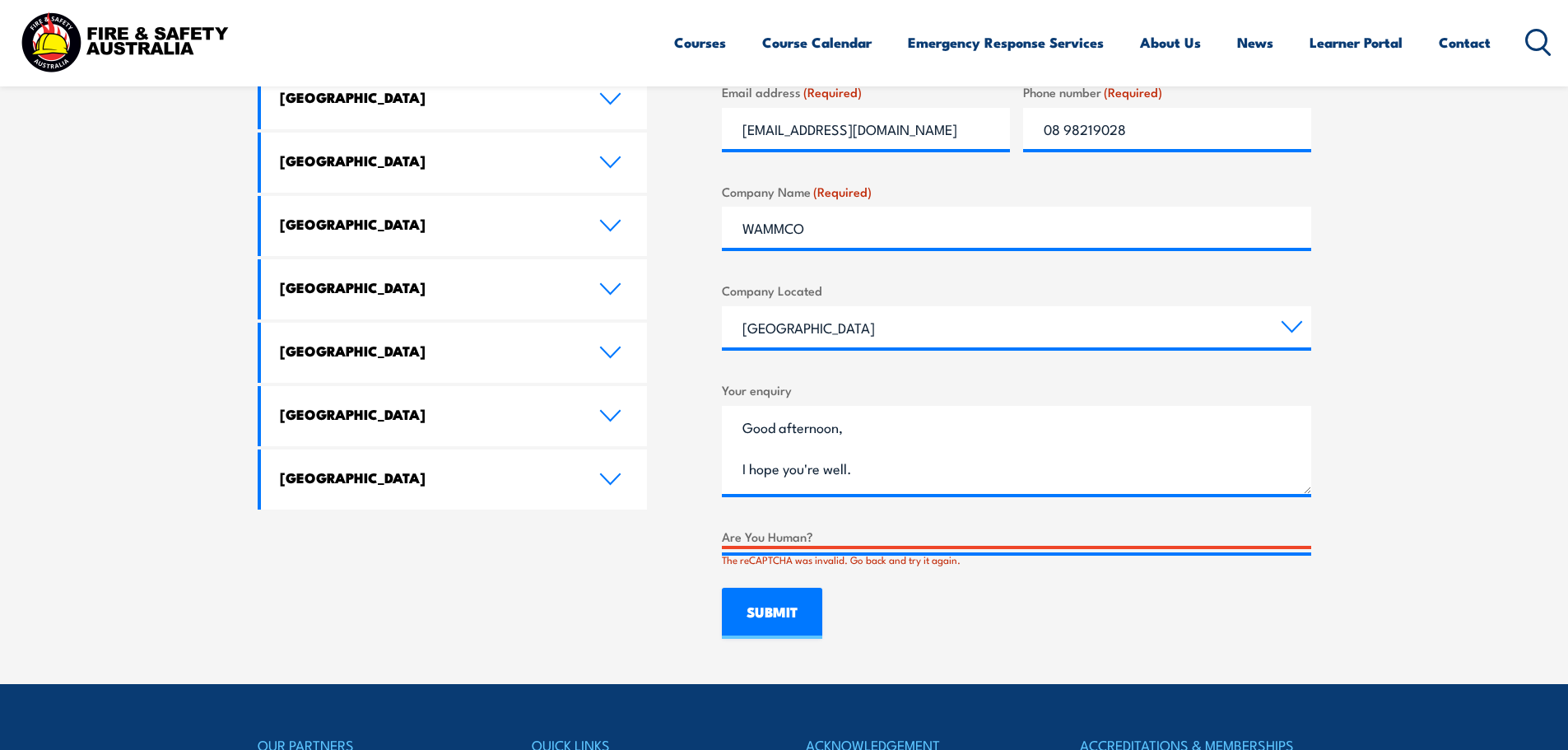
click at [1316, 544] on section "Speak to a specialist call 1300 885 530 LOCATIONS NEAR YOU Victoria Mulgrave Fi…" at bounding box center [784, 88] width 1568 height 1191
click at [1310, 488] on textarea "Good afternoon, I hope you're well. I’m reaching out to enquire about the follo…" at bounding box center [1016, 449] width 589 height 88
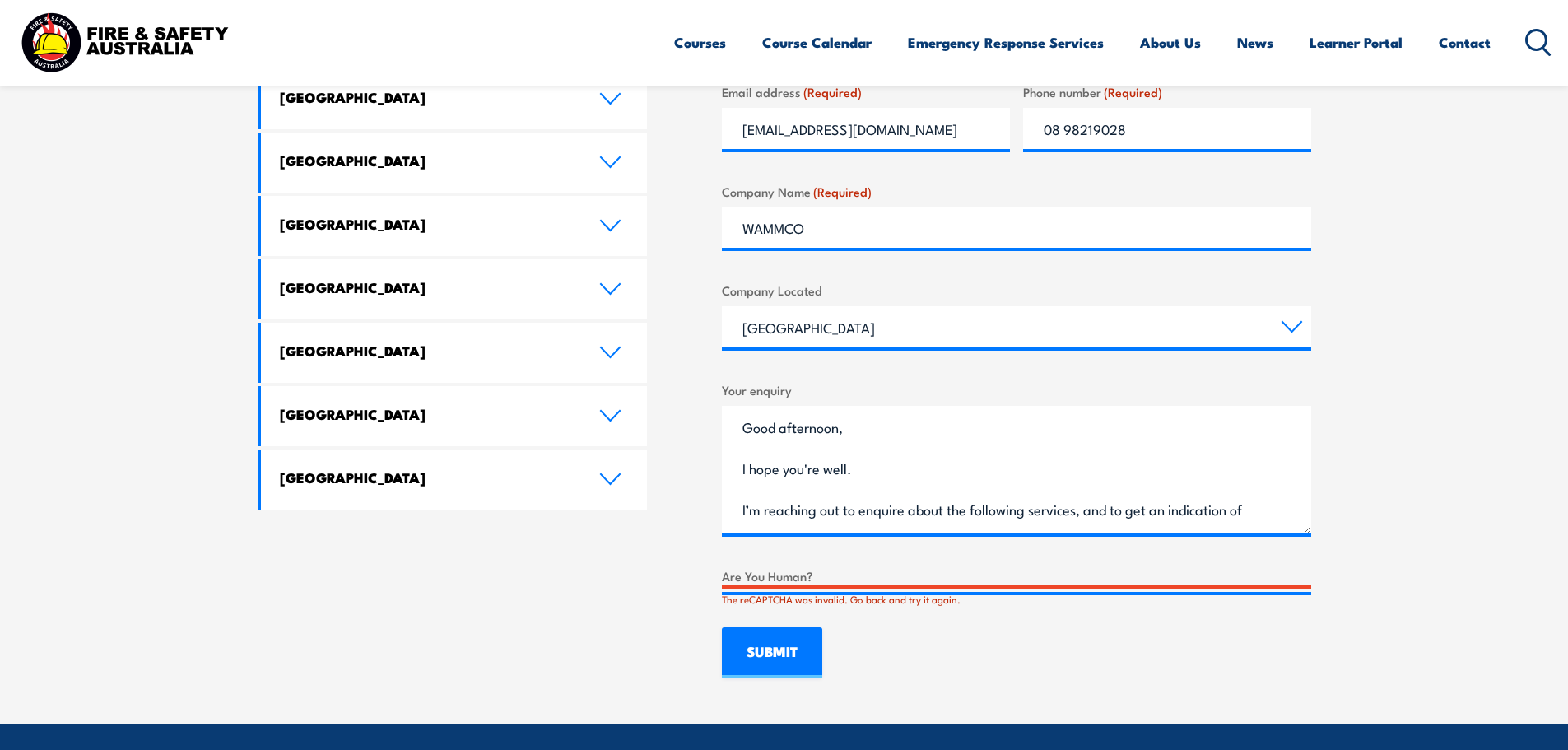
drag, startPoint x: 1310, startPoint y: 488, endPoint x: 1312, endPoint y: 531, distance: 43.0
click at [1312, 531] on section "Speak to a specialist call 1300 885 530 LOCATIONS NEAR YOU Victoria Mulgrave Fi…" at bounding box center [784, 108] width 1568 height 1230
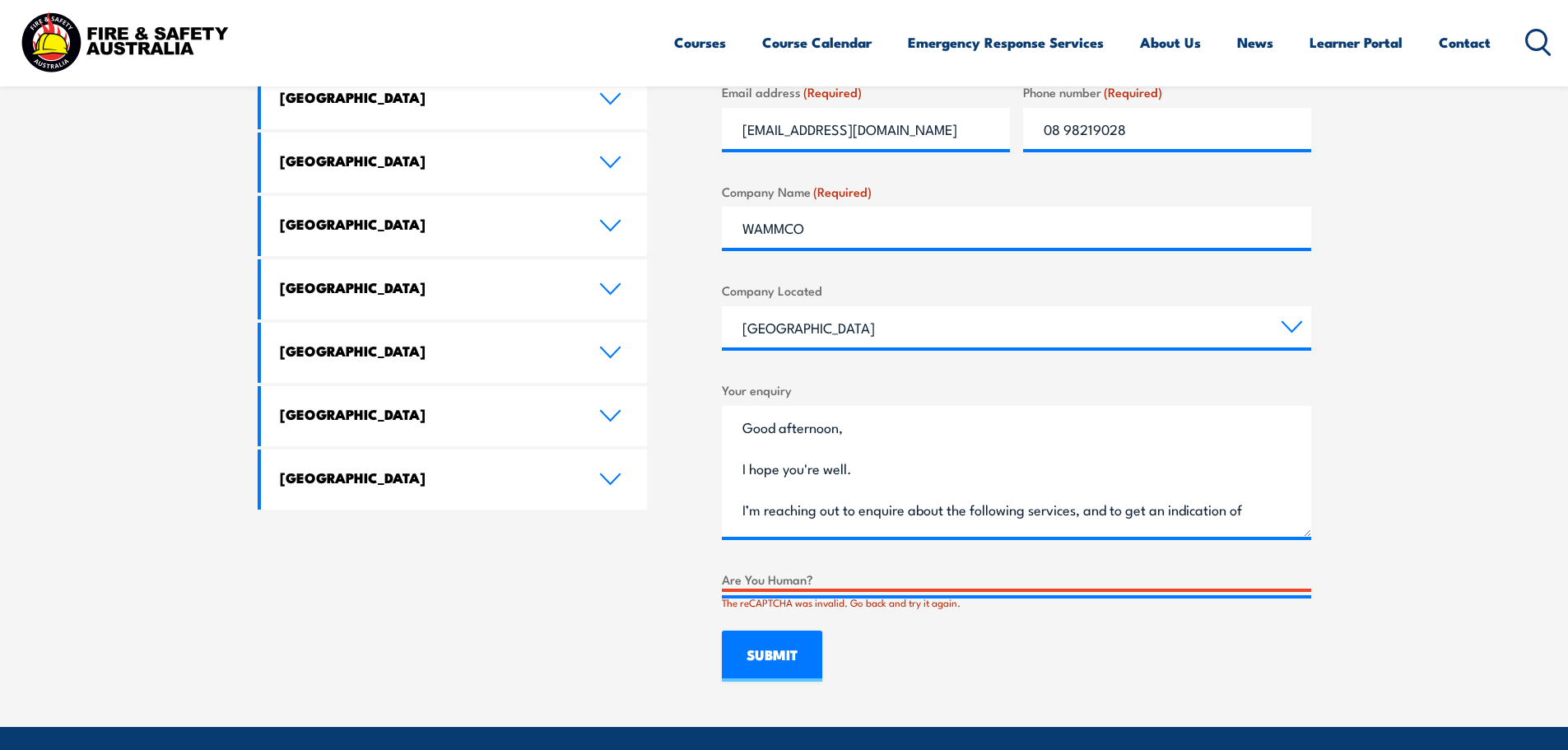
click at [1233, 571] on label "Are You Human?" at bounding box center [1016, 579] width 589 height 19
click at [813, 579] on label "Are You Human?" at bounding box center [1016, 579] width 589 height 19
click at [783, 653] on input "SUBMIT" at bounding box center [772, 656] width 101 height 51
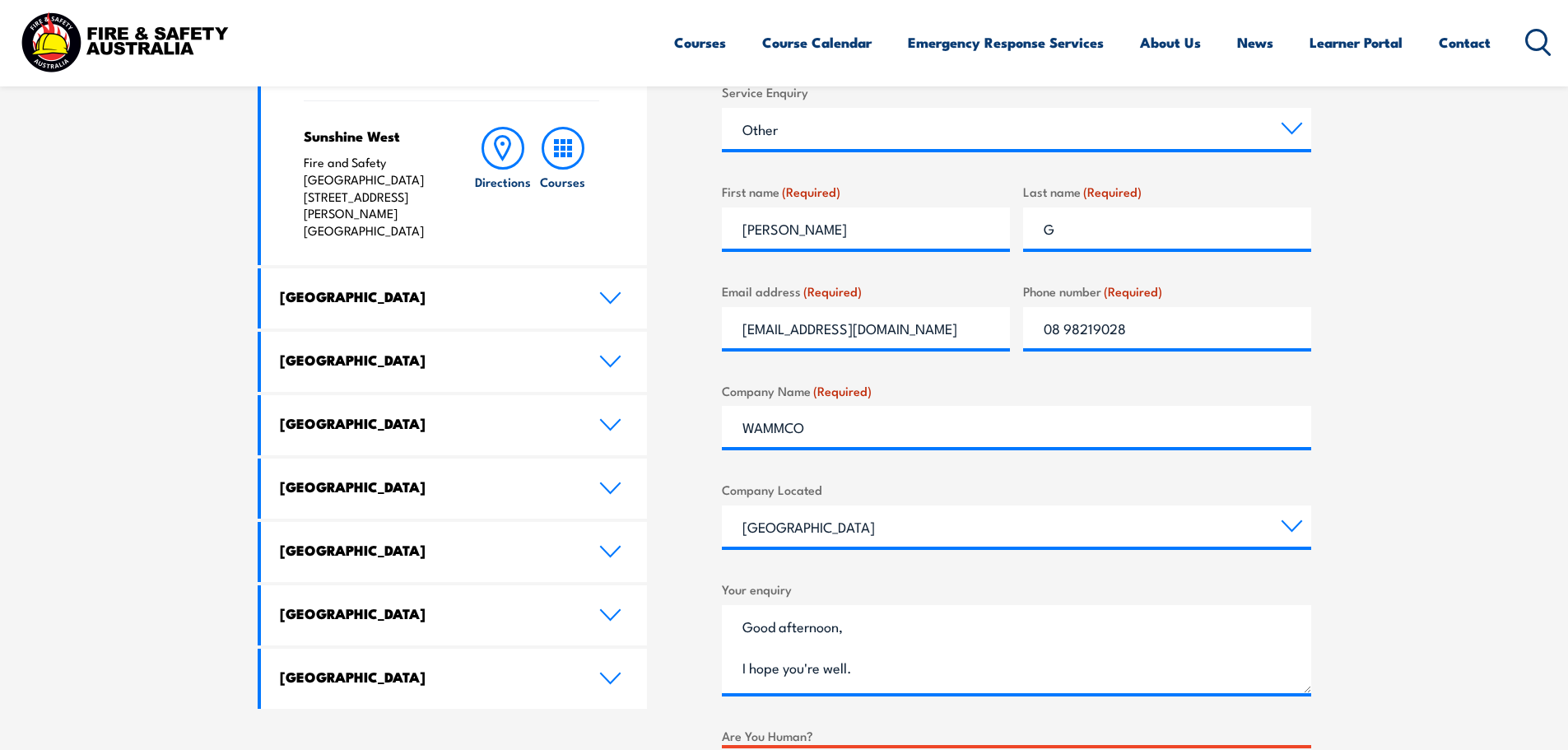
scroll to position [1143, 0]
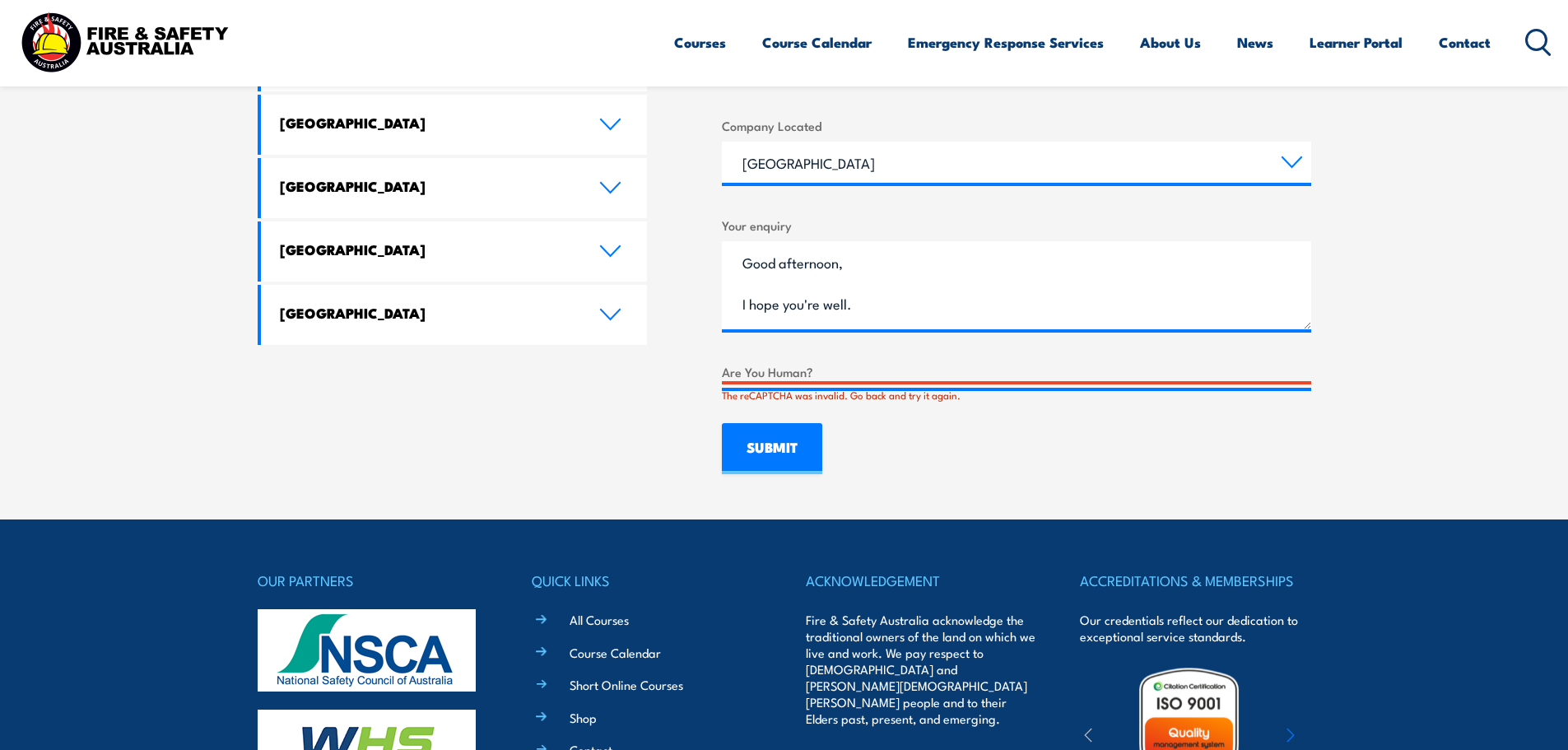
click at [784, 368] on label "Are You Human?" at bounding box center [1016, 372] width 589 height 19
click at [774, 375] on label "Are You Human?" at bounding box center [1016, 372] width 589 height 19
click at [812, 371] on label "Are You Human?" at bounding box center [1016, 372] width 589 height 19
drag, startPoint x: 812, startPoint y: 371, endPoint x: 698, endPoint y: 377, distance: 114.2
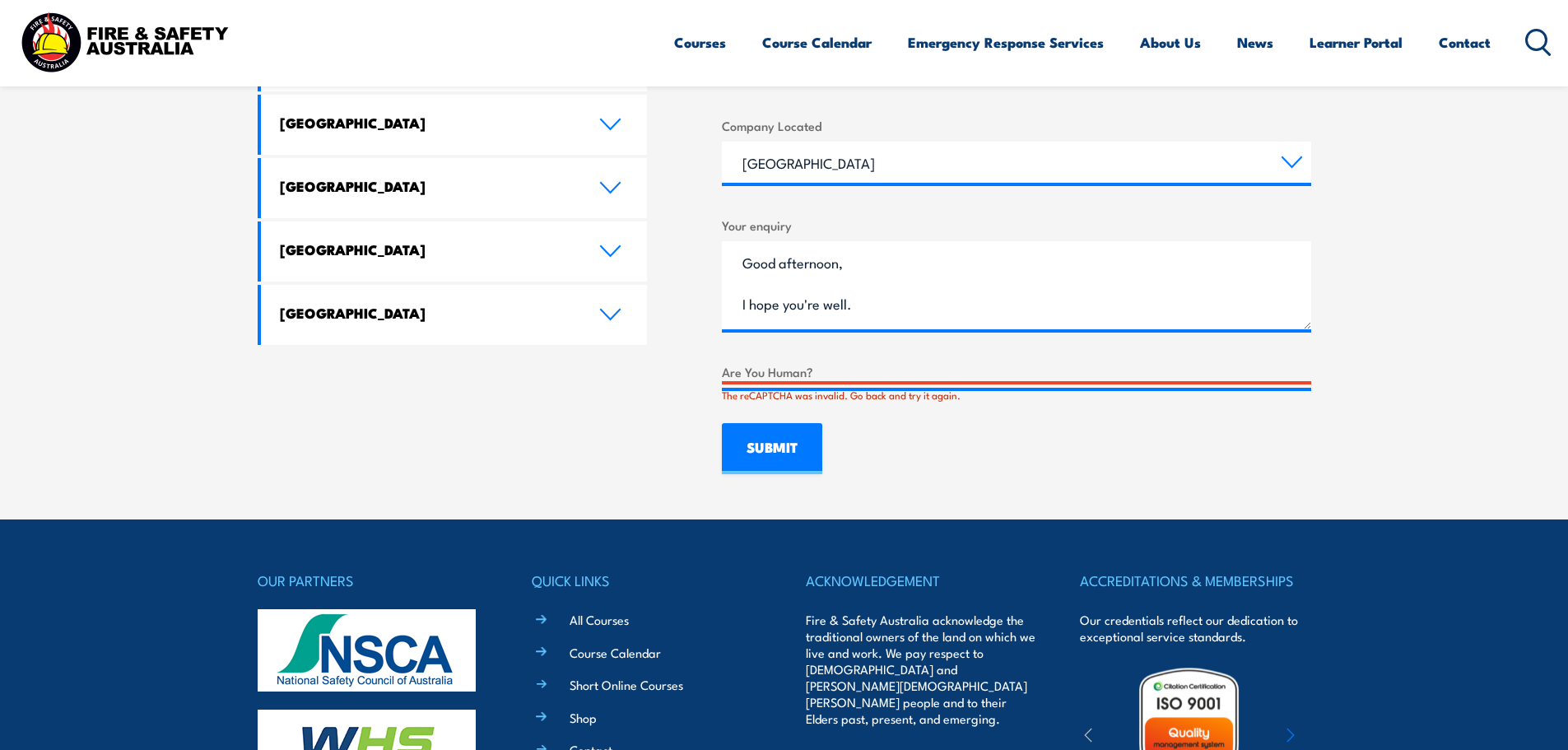
click at [999, 399] on div "The reCAPTCHA was invalid. Go back and try it again." at bounding box center [1016, 395] width 589 height 15
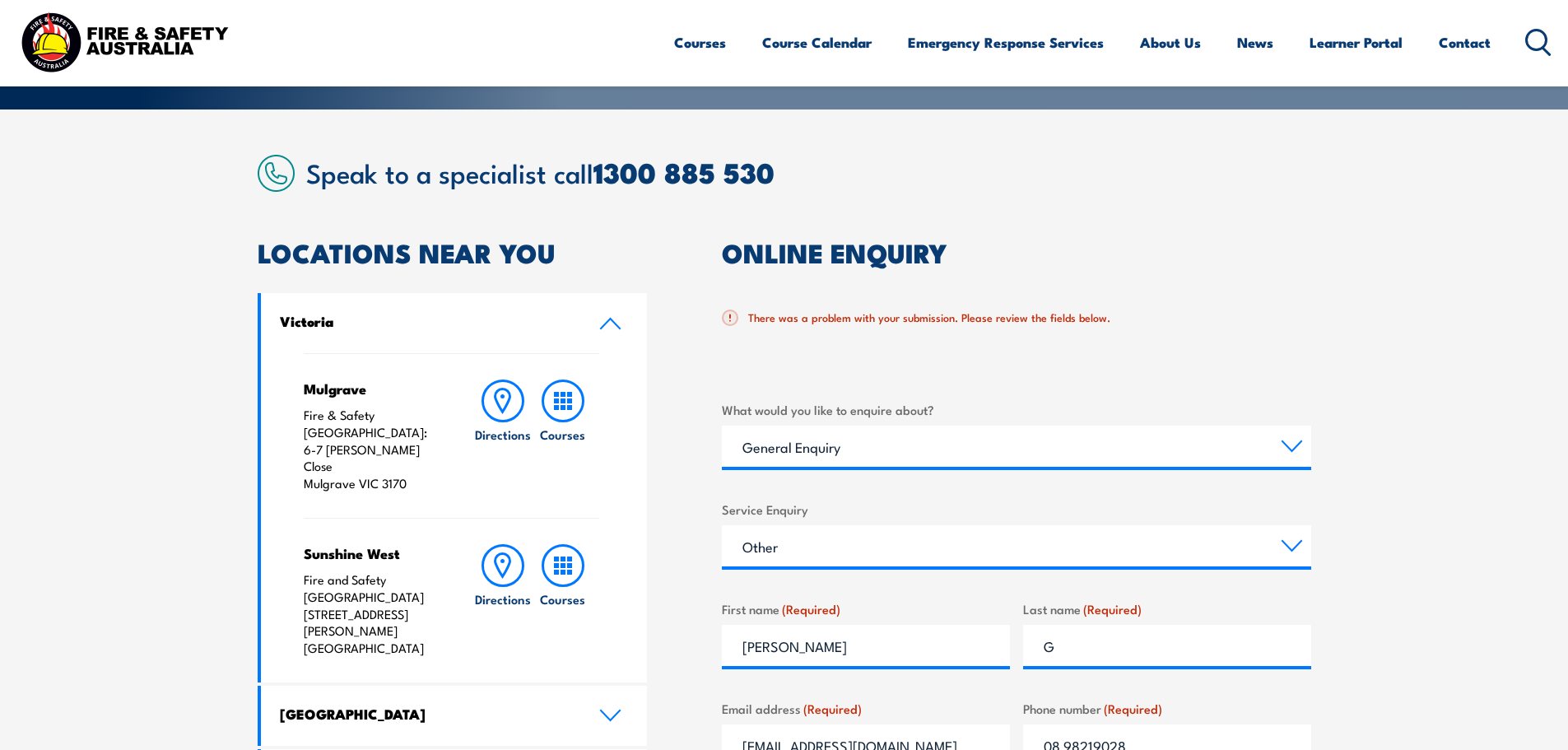
scroll to position [0, 0]
